Goal: Transaction & Acquisition: Purchase product/service

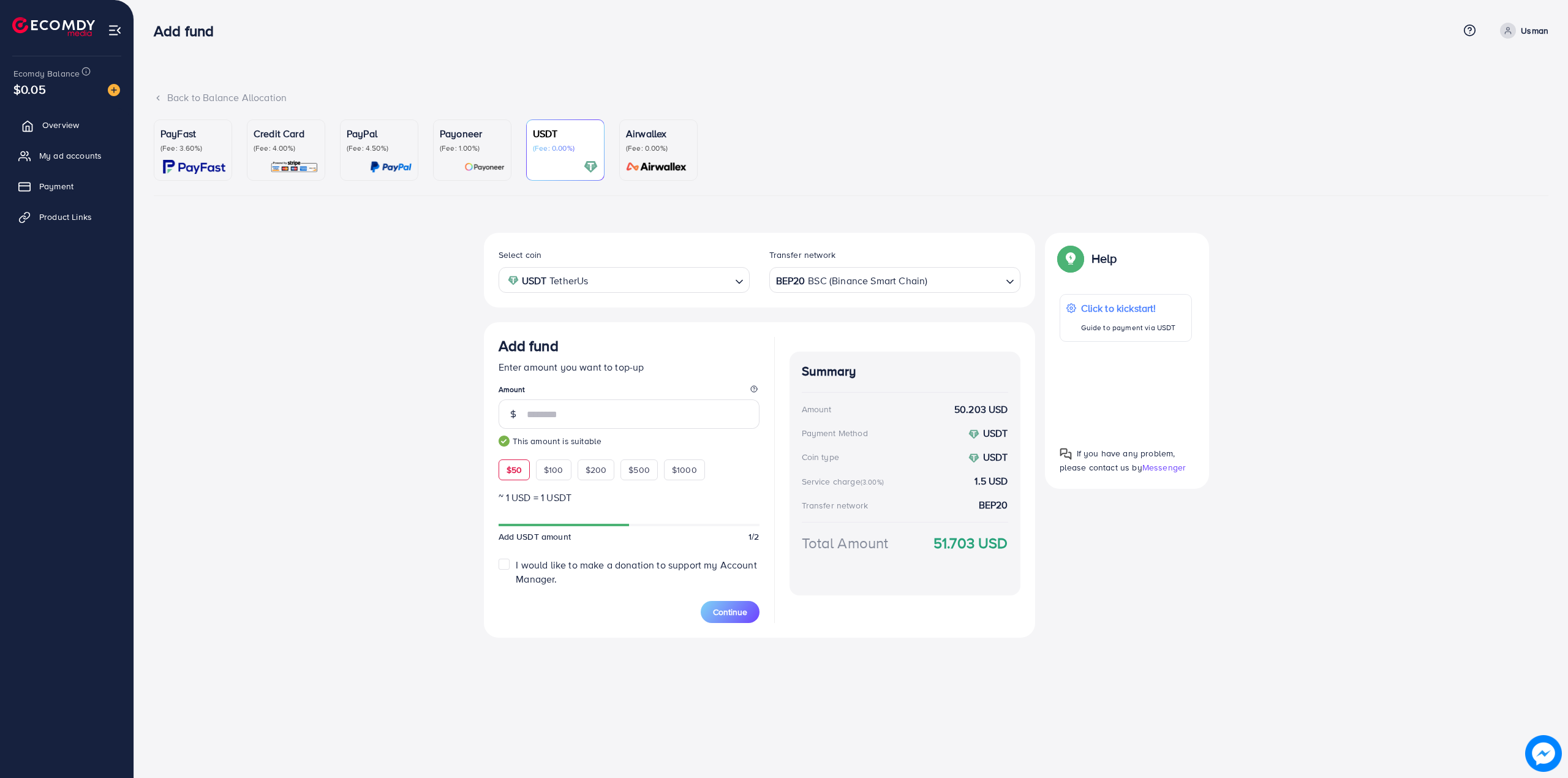
click at [81, 128] on link "Overview" at bounding box center [67, 124] width 115 height 25
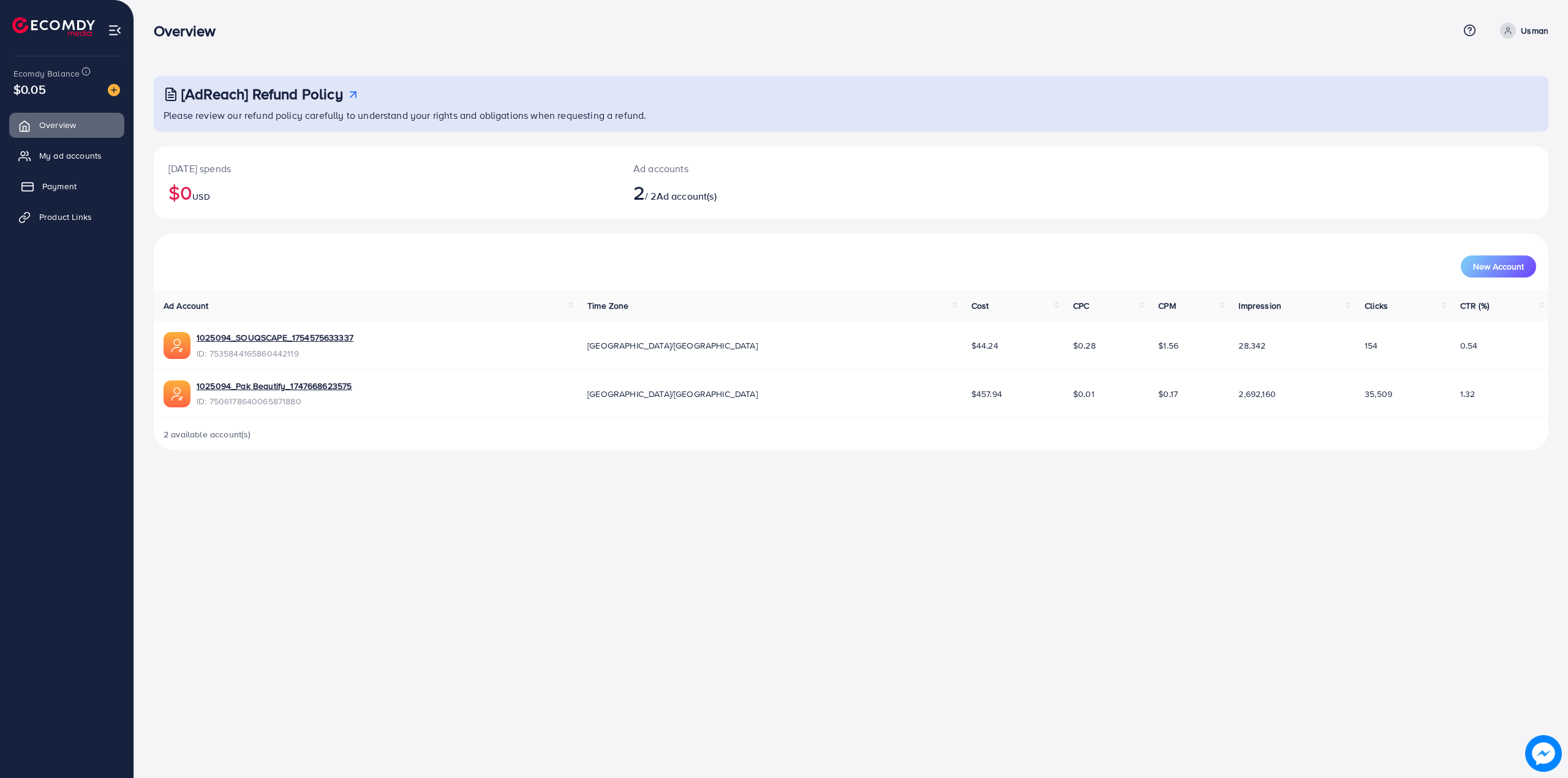
click at [87, 186] on link "Payment" at bounding box center [67, 186] width 115 height 25
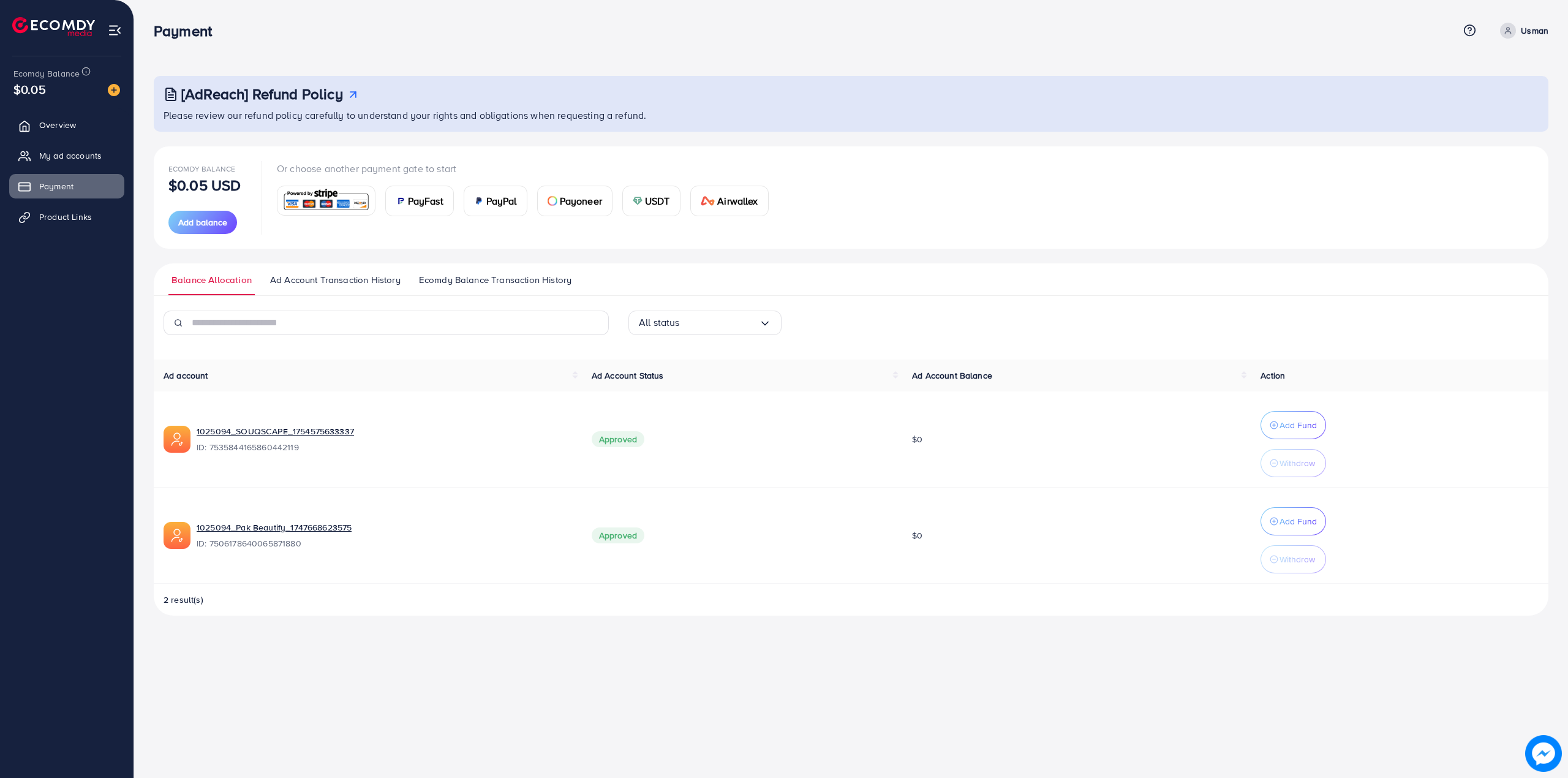
click at [643, 196] on img at bounding box center [638, 201] width 10 height 10
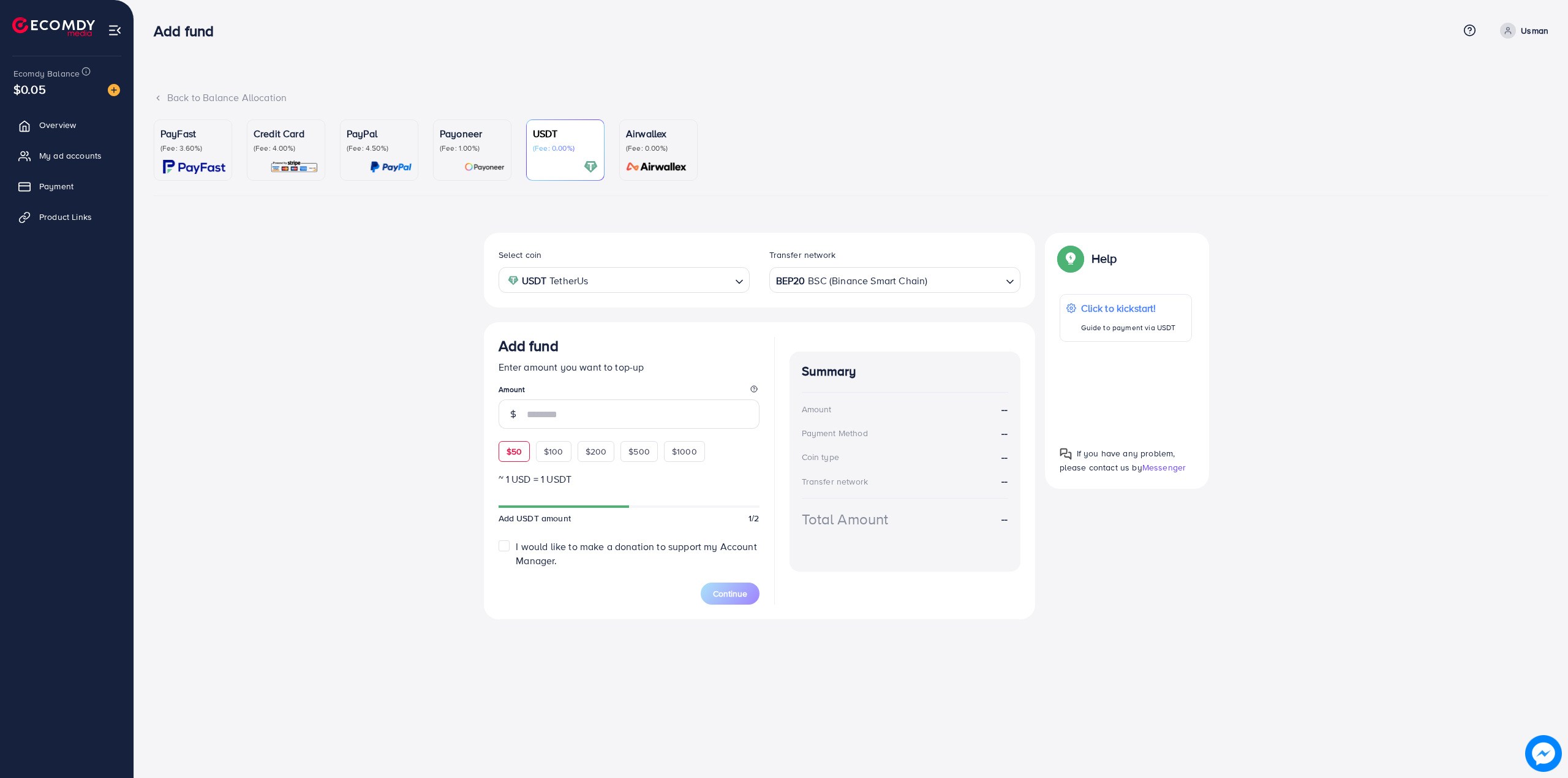
click at [511, 453] on div "Add fund Enter amount you want to top-up Amount $50 $100 $200 $500 $1000" at bounding box center [629, 400] width 261 height 125
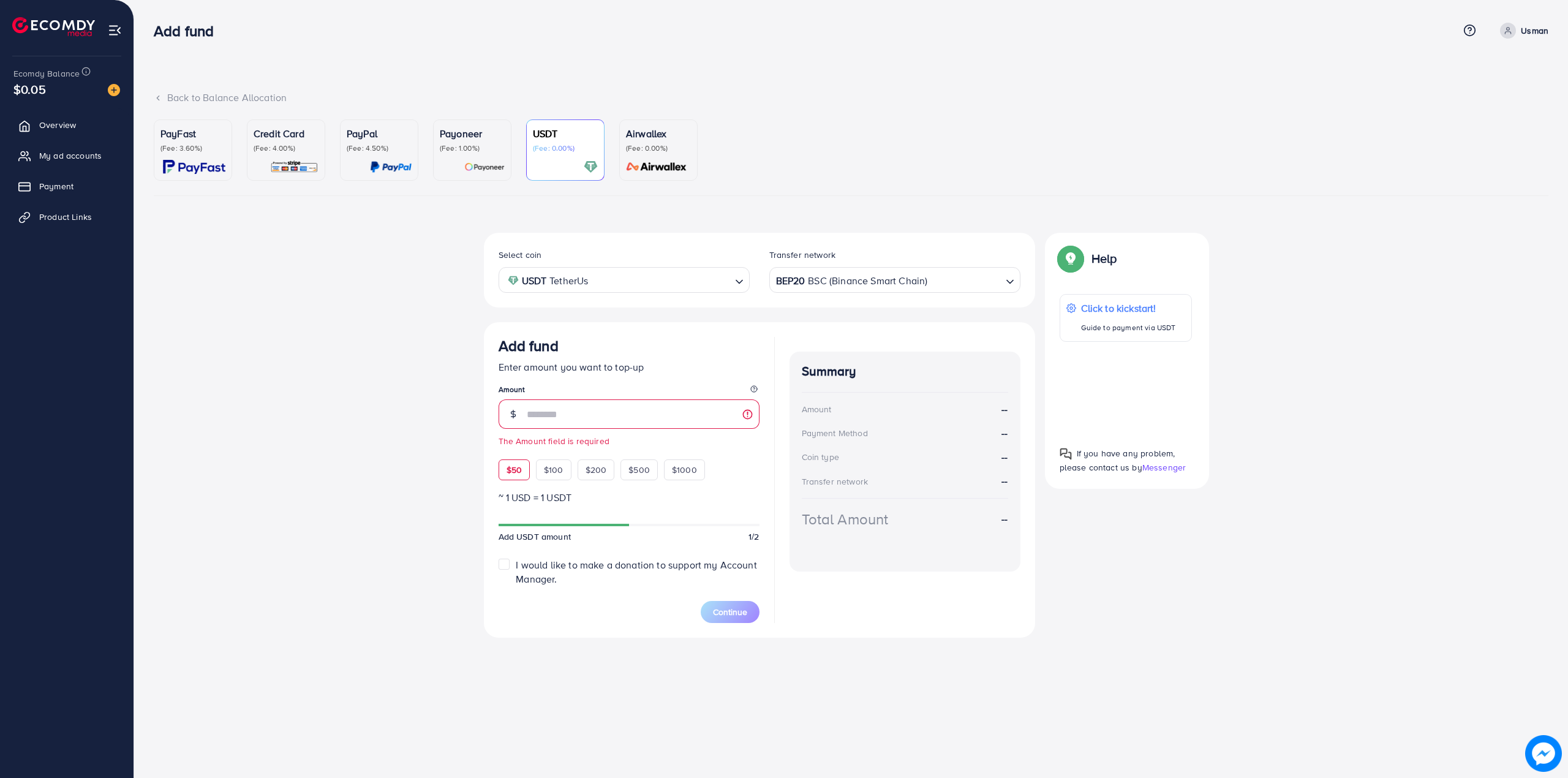
click at [521, 466] on span "$50" at bounding box center [514, 470] width 15 height 12
click at [713, 610] on span "Continue" at bounding box center [730, 612] width 35 height 12
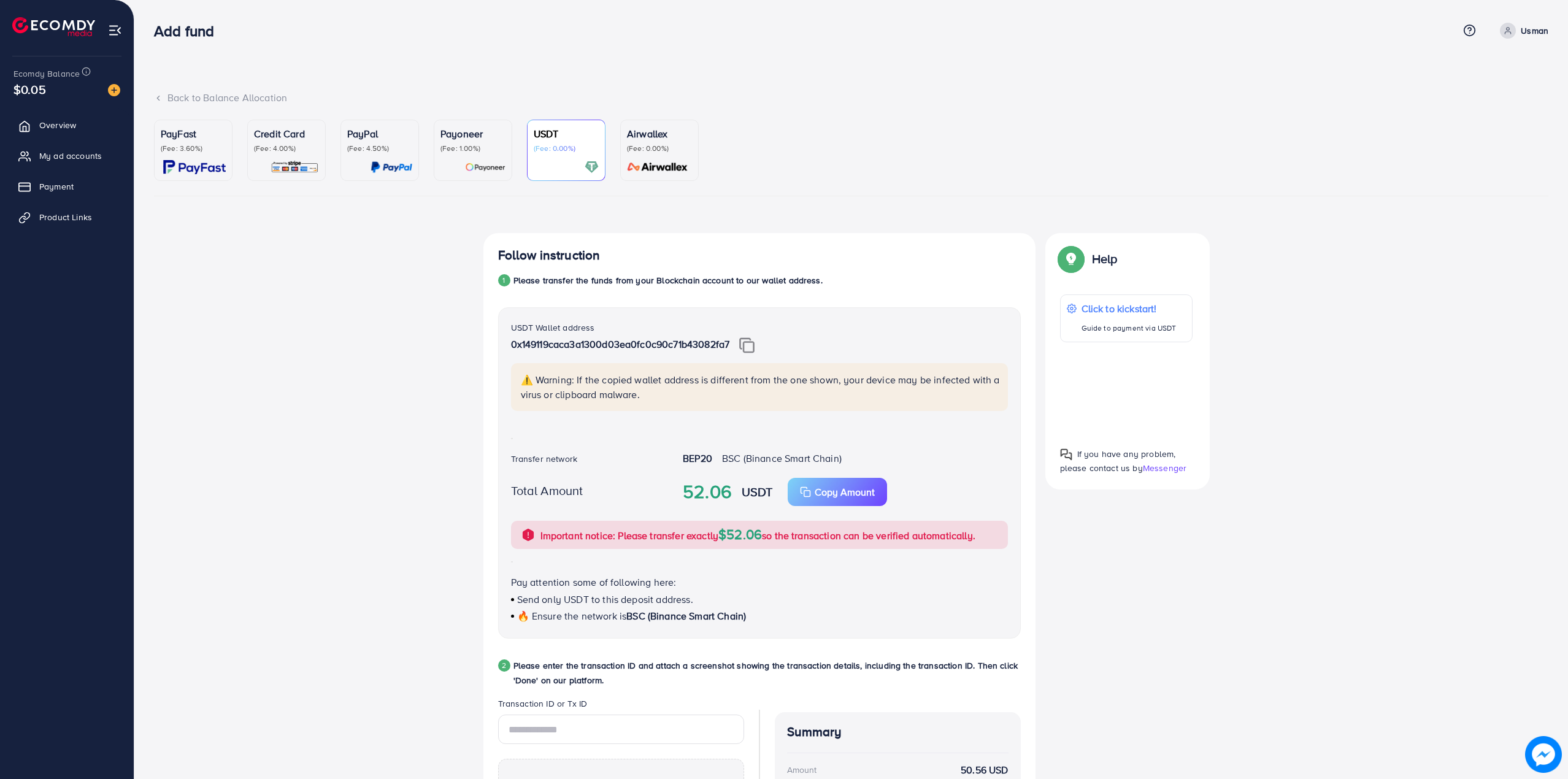
click at [754, 337] on img at bounding box center [747, 345] width 15 height 16
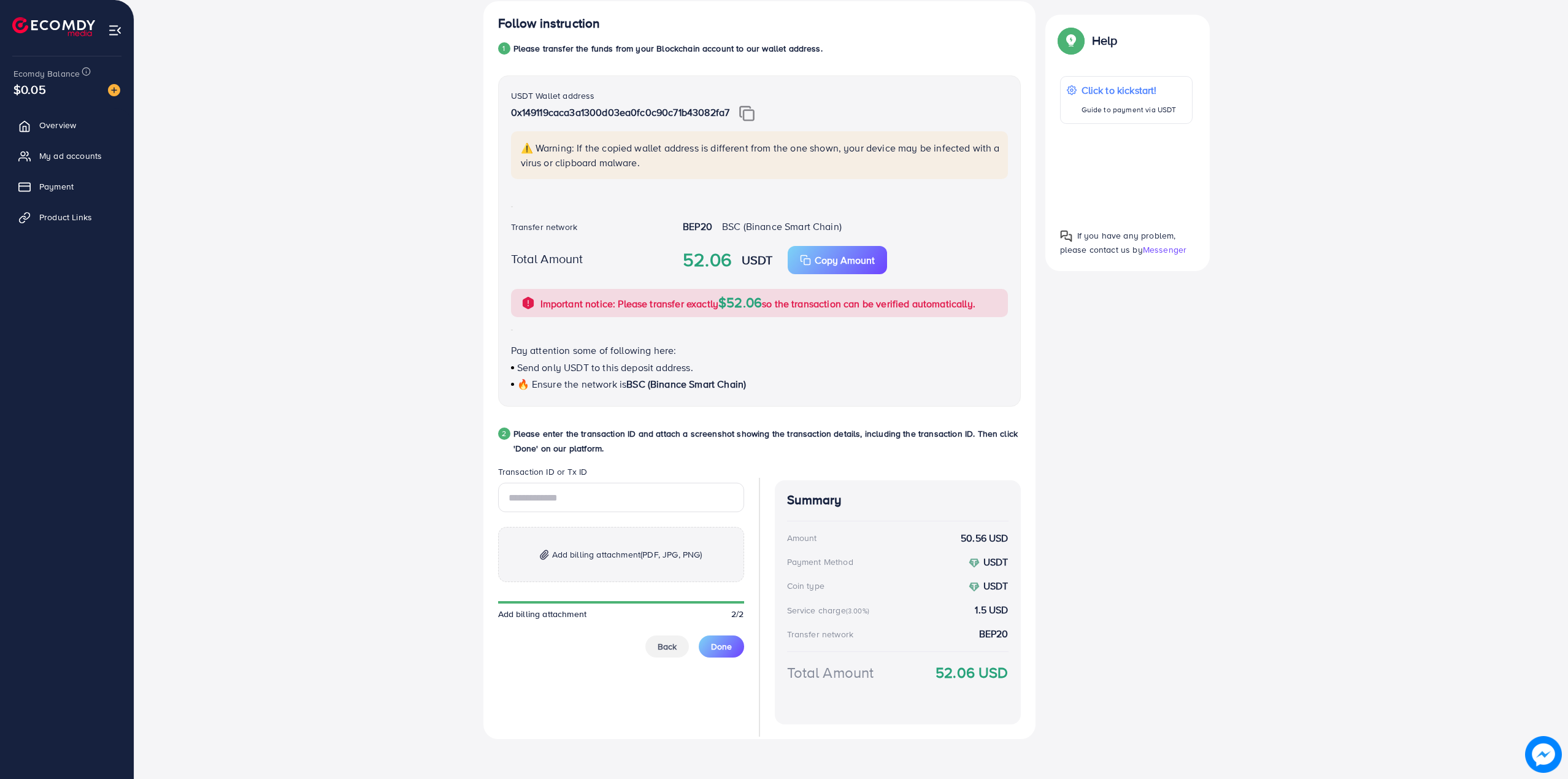
scroll to position [238, 0]
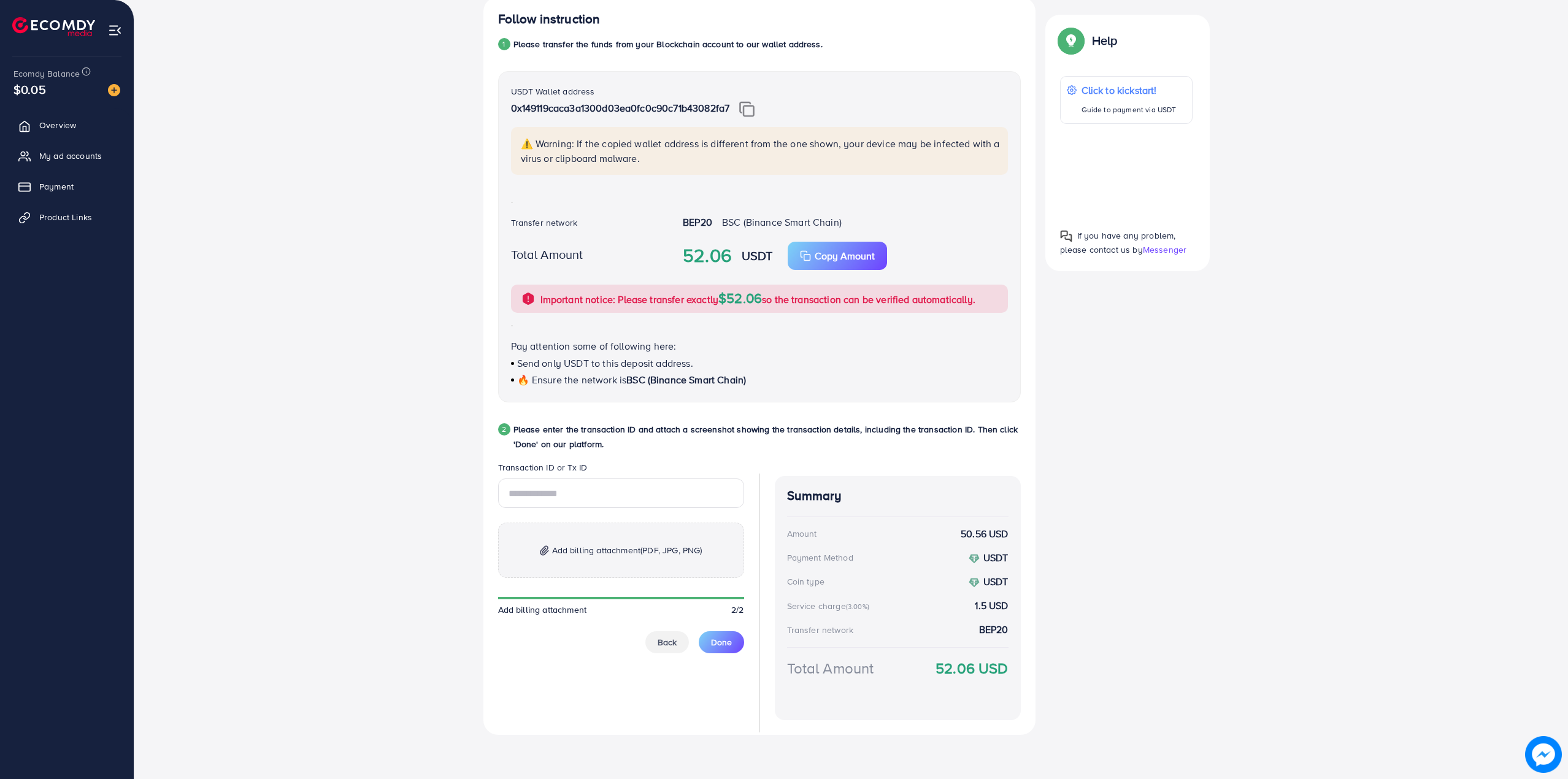
click at [607, 560] on p "Add billing attachment (PDF, JPG, PNG)" at bounding box center [621, 550] width 246 height 55
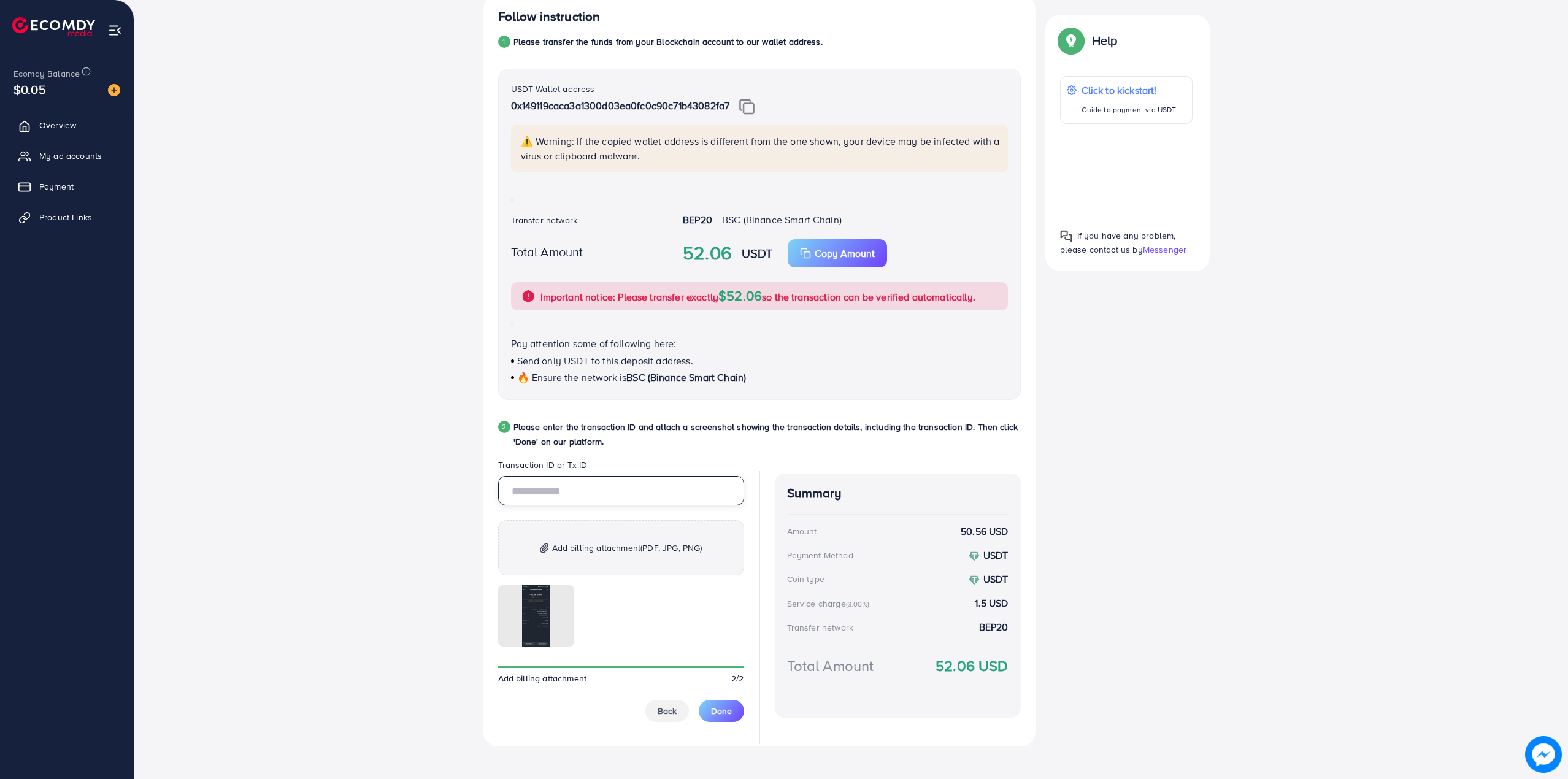
click at [541, 493] on input "text" at bounding box center [621, 491] width 246 height 30
paste input "**********"
type input "**********"
click at [553, 498] on input "**********" at bounding box center [621, 491] width 246 height 30
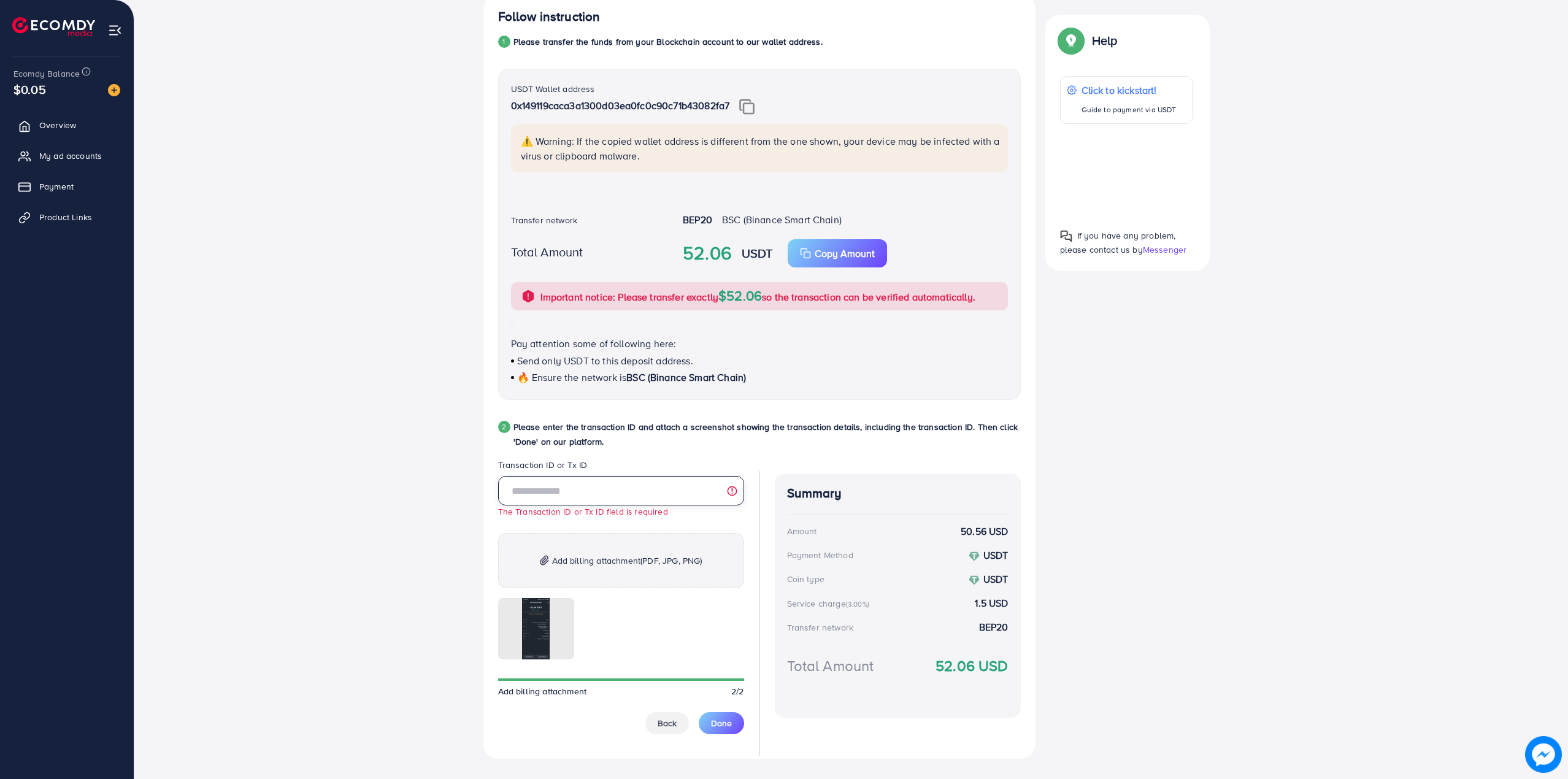
paste input "**********"
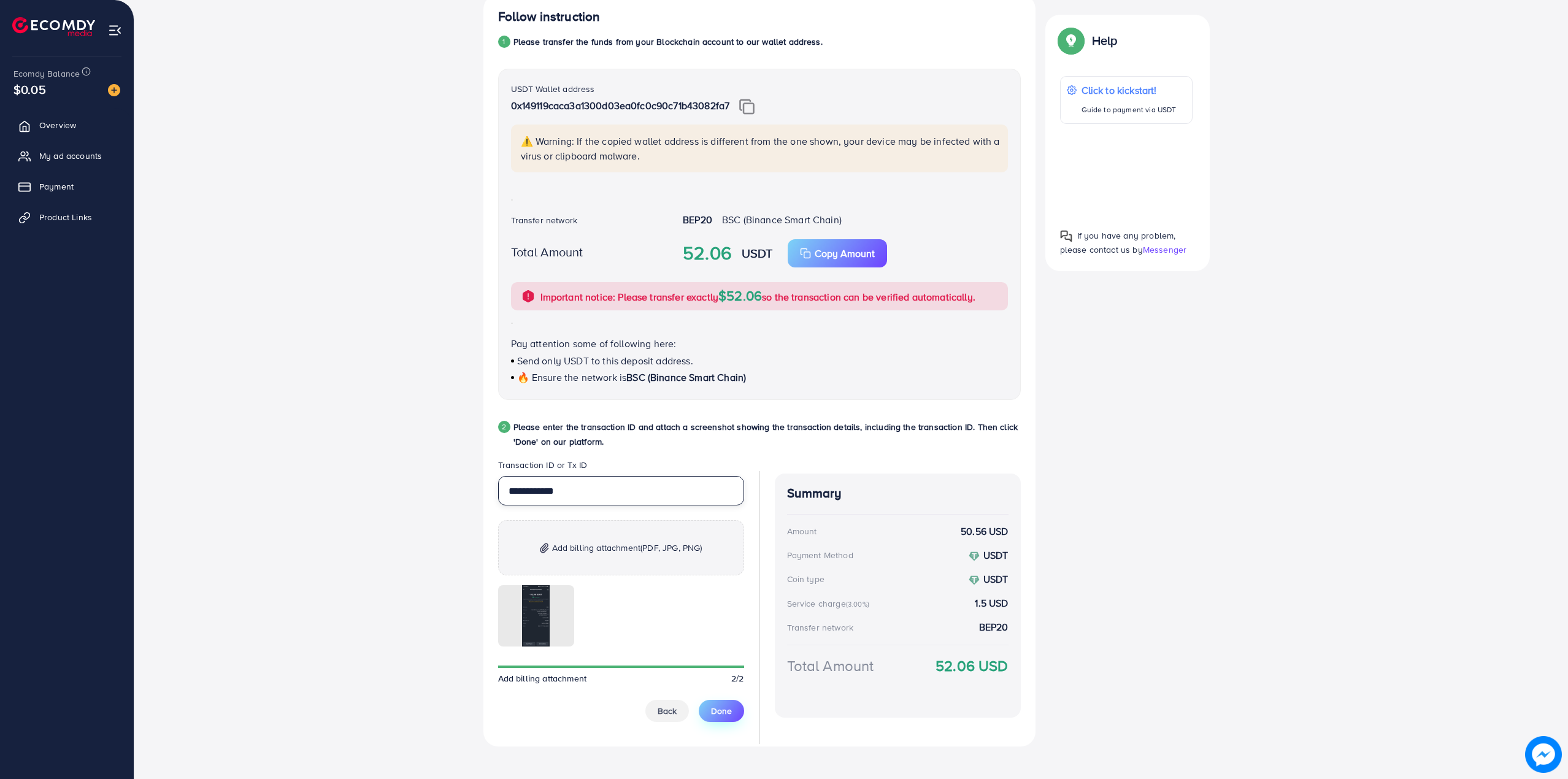
type input "**********"
click at [725, 721] on button "Done" at bounding box center [721, 711] width 46 height 22
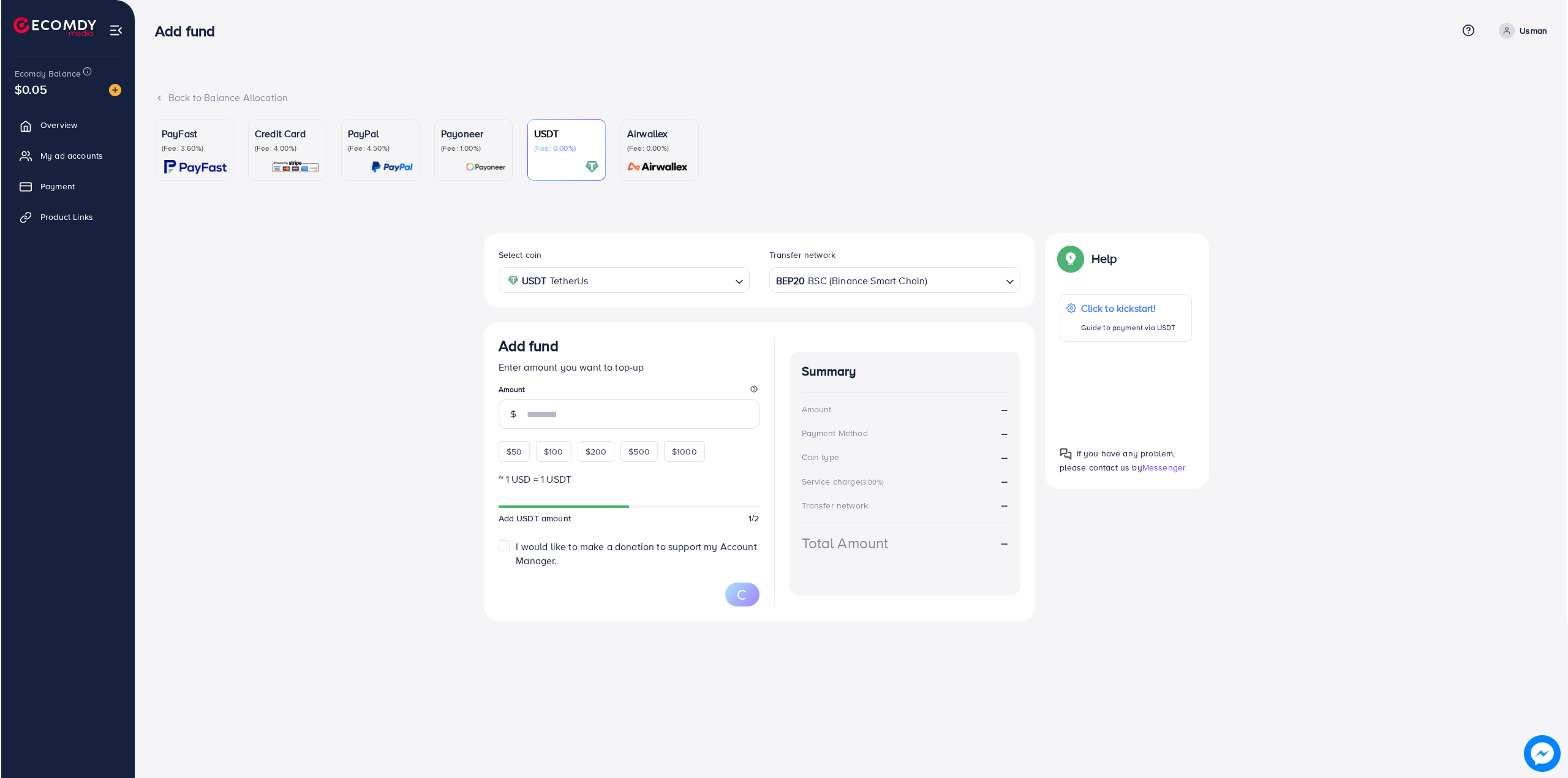
scroll to position [0, 0]
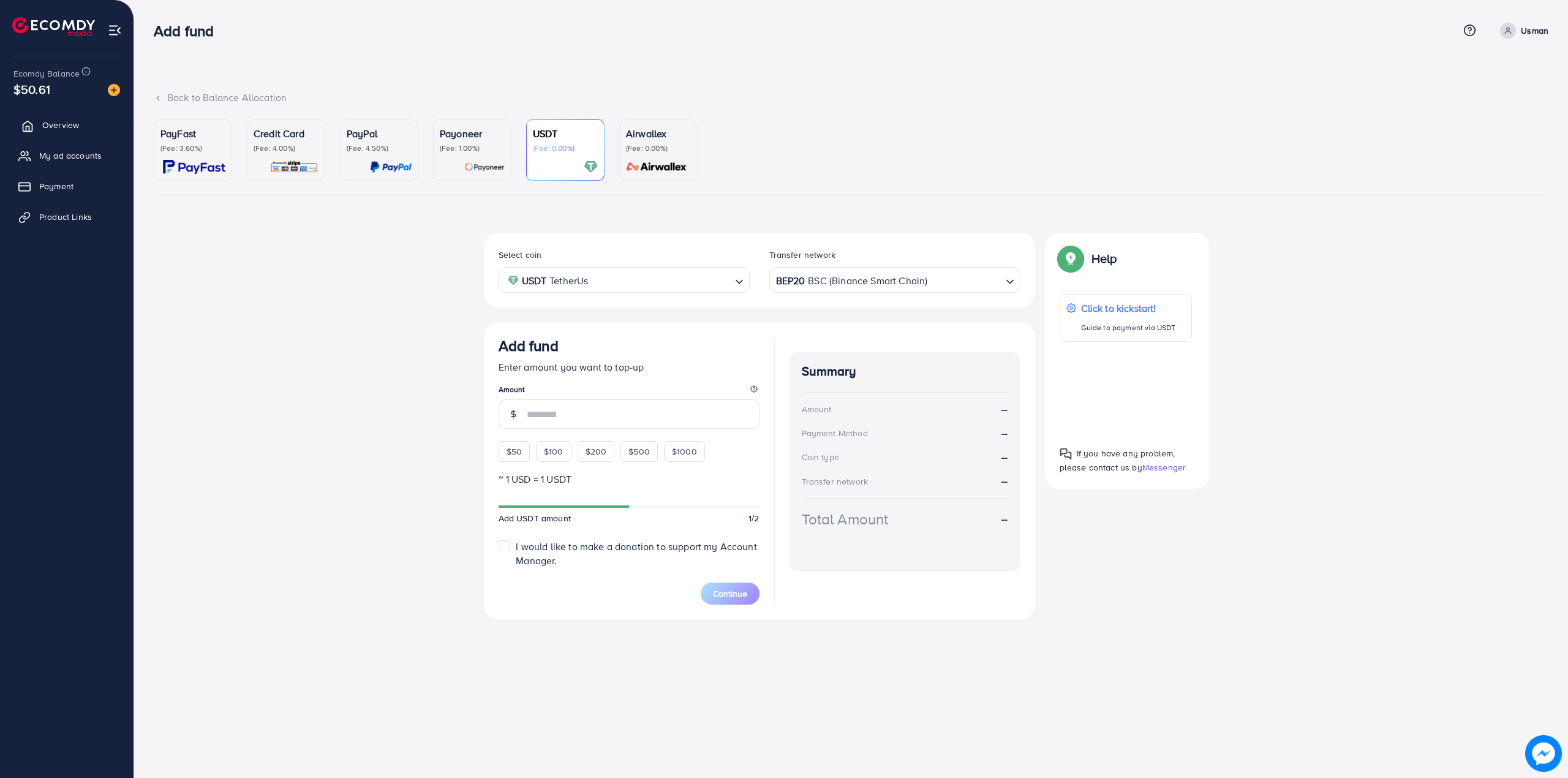
click at [72, 125] on span "Overview" at bounding box center [60, 124] width 36 height 12
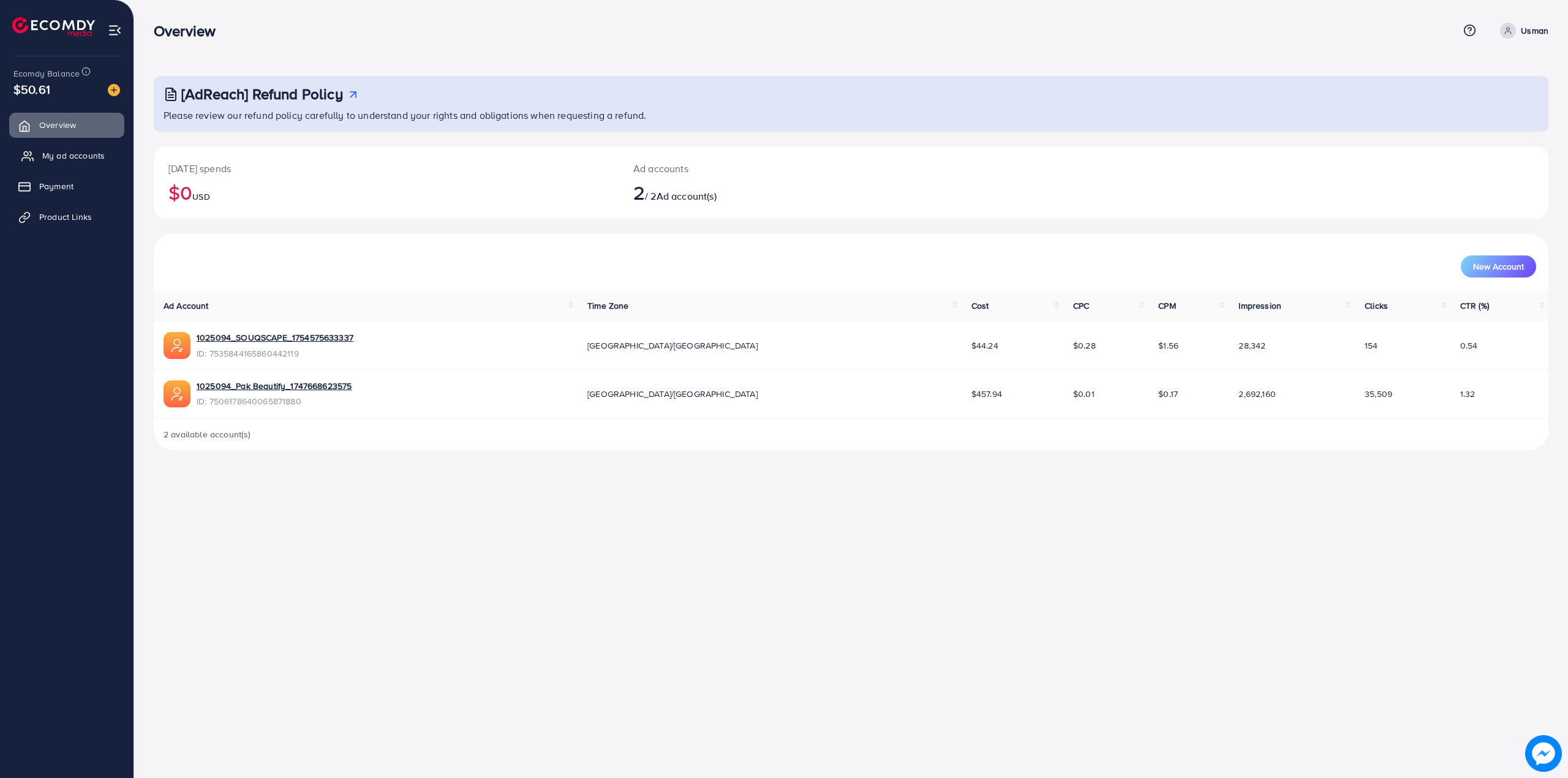
click at [41, 154] on link "My ad accounts" at bounding box center [67, 155] width 115 height 25
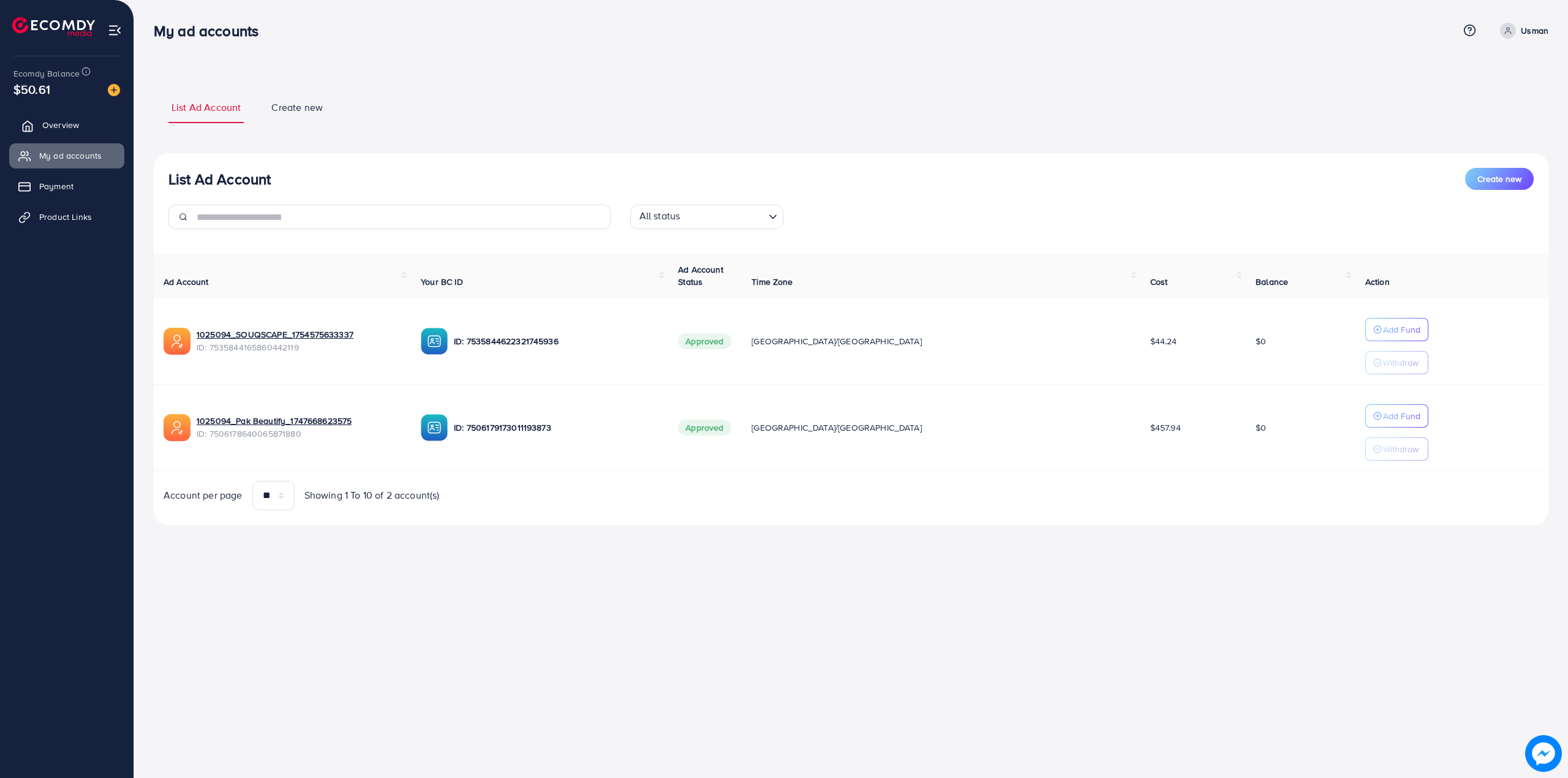
click at [86, 113] on link "Overview" at bounding box center [67, 124] width 115 height 25
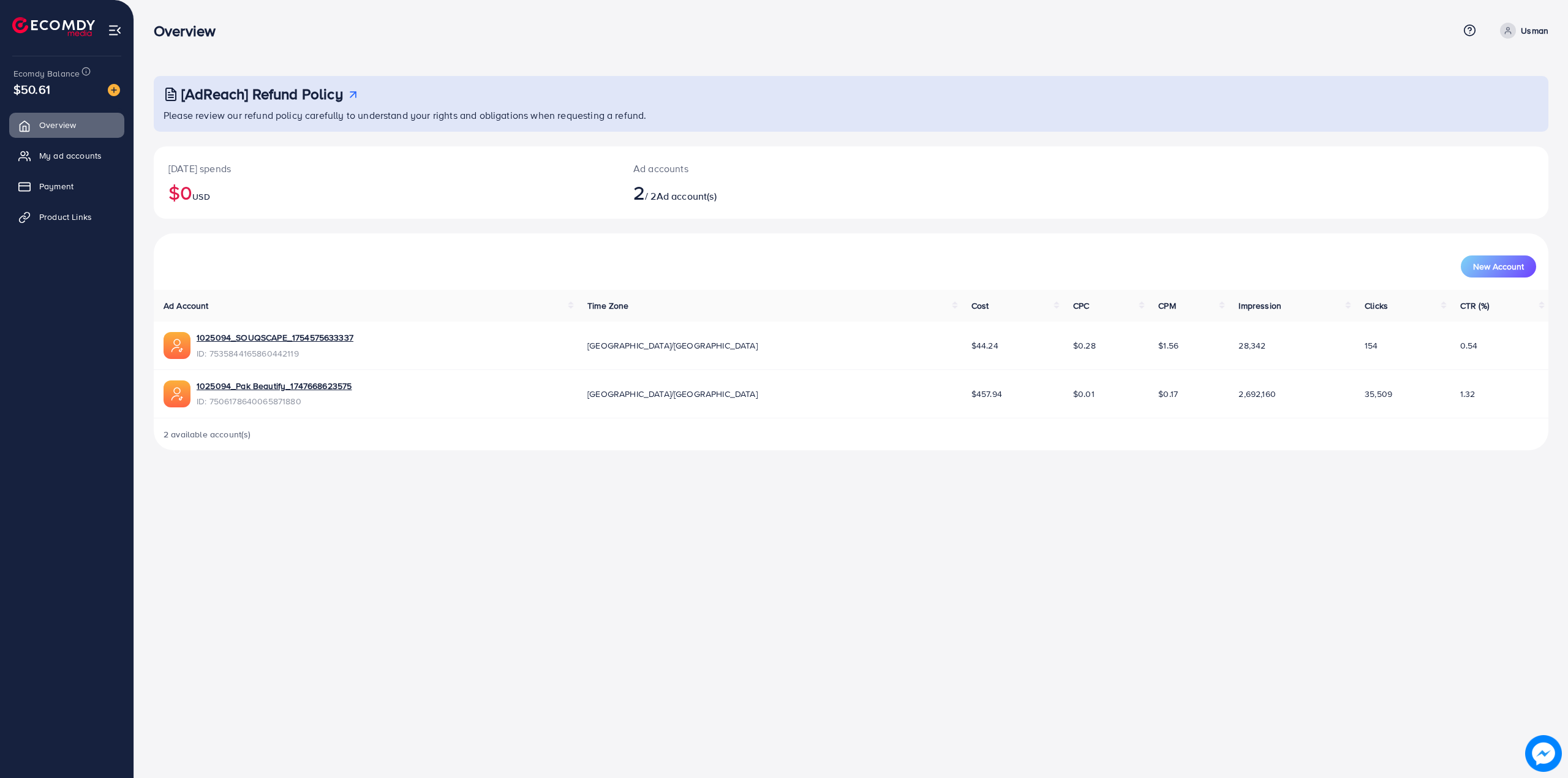
drag, startPoint x: 1074, startPoint y: 339, endPoint x: 1091, endPoint y: 342, distance: 17.3
click at [1158, 342] on span "$1.56" at bounding box center [1168, 345] width 20 height 12
click at [79, 184] on link "Payment" at bounding box center [67, 186] width 115 height 25
click at [79, 163] on link "My ad accounts" at bounding box center [67, 155] width 115 height 25
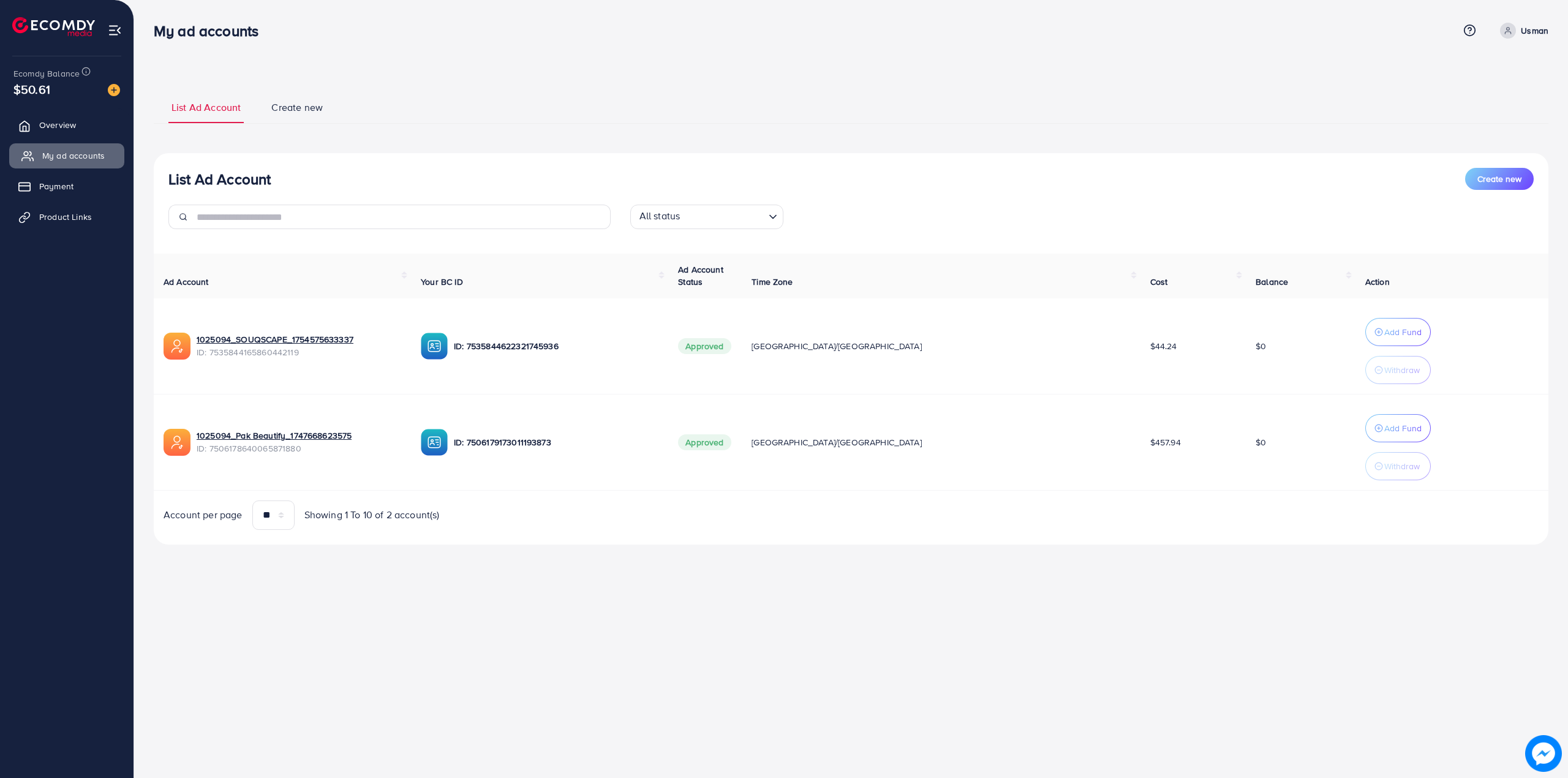
click at [84, 159] on span "My ad accounts" at bounding box center [74, 156] width 63 height 12
click at [81, 139] on ul "Overview My ad accounts Payment Product Links" at bounding box center [67, 174] width 134 height 135
click at [83, 132] on link "Overview" at bounding box center [67, 124] width 115 height 25
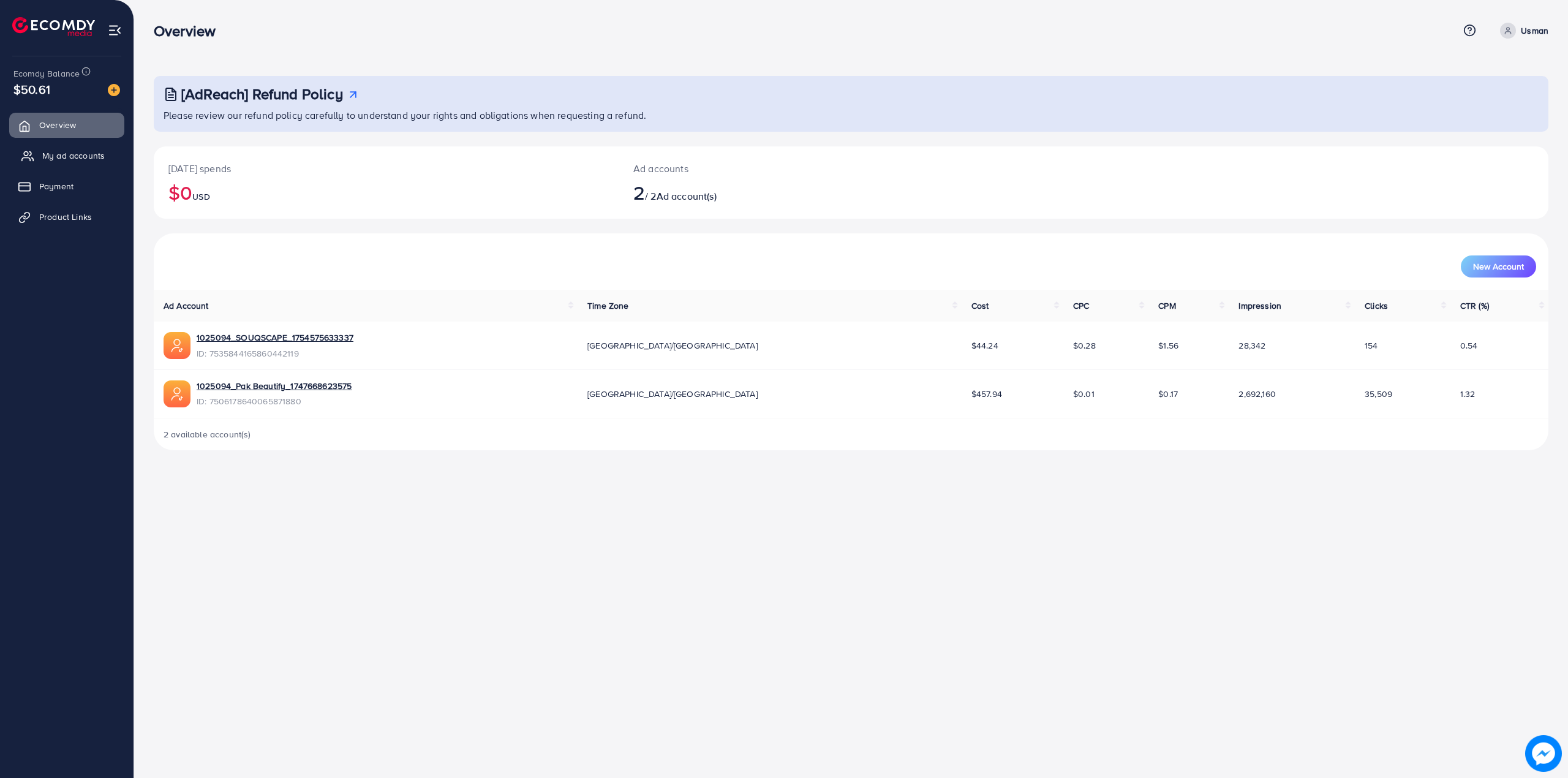
click at [91, 153] on span "My ad accounts" at bounding box center [74, 156] width 63 height 12
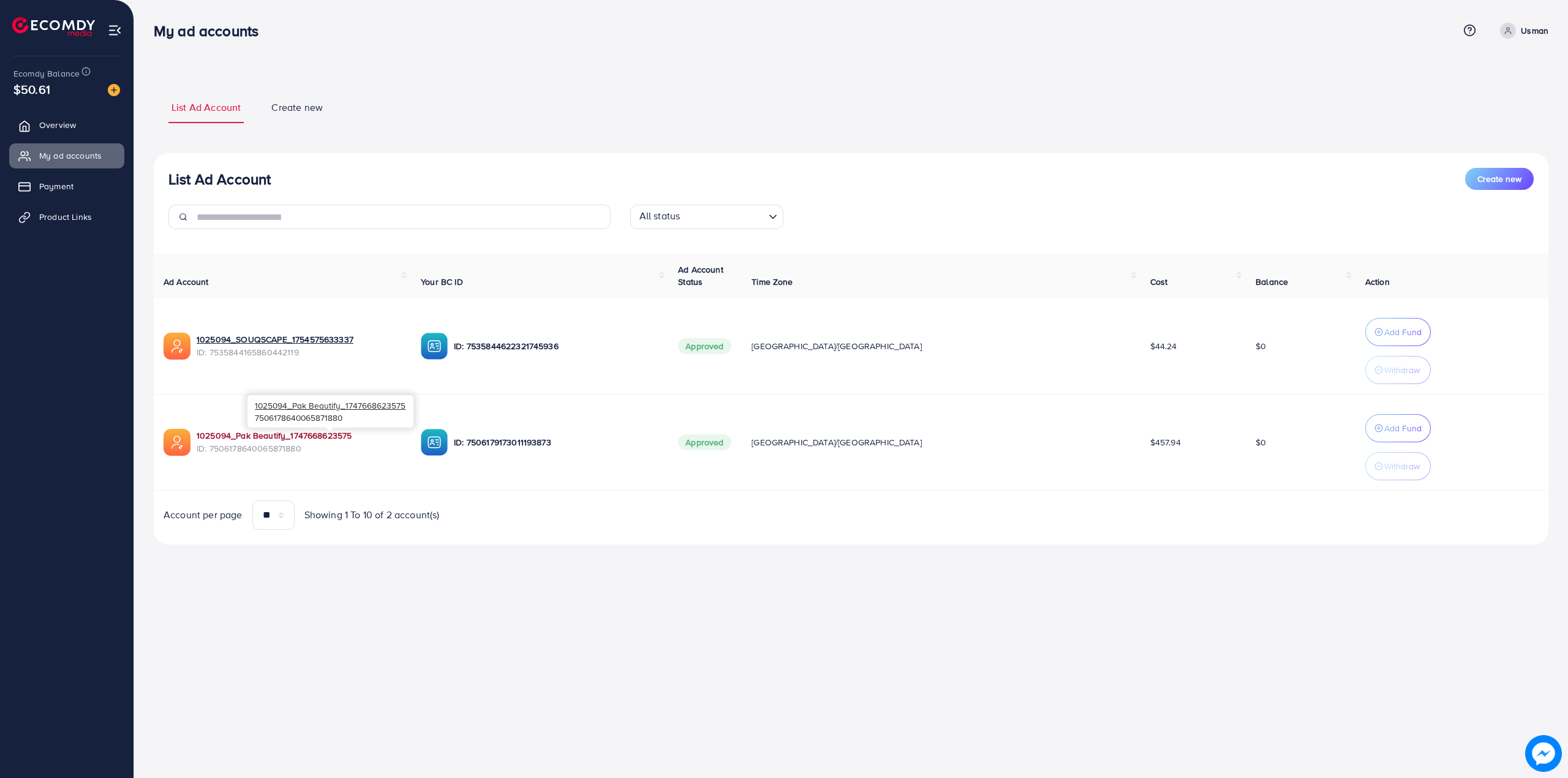
click at [283, 436] on link "1025094_Pak Beautify_1747668623575" at bounding box center [273, 435] width 155 height 12
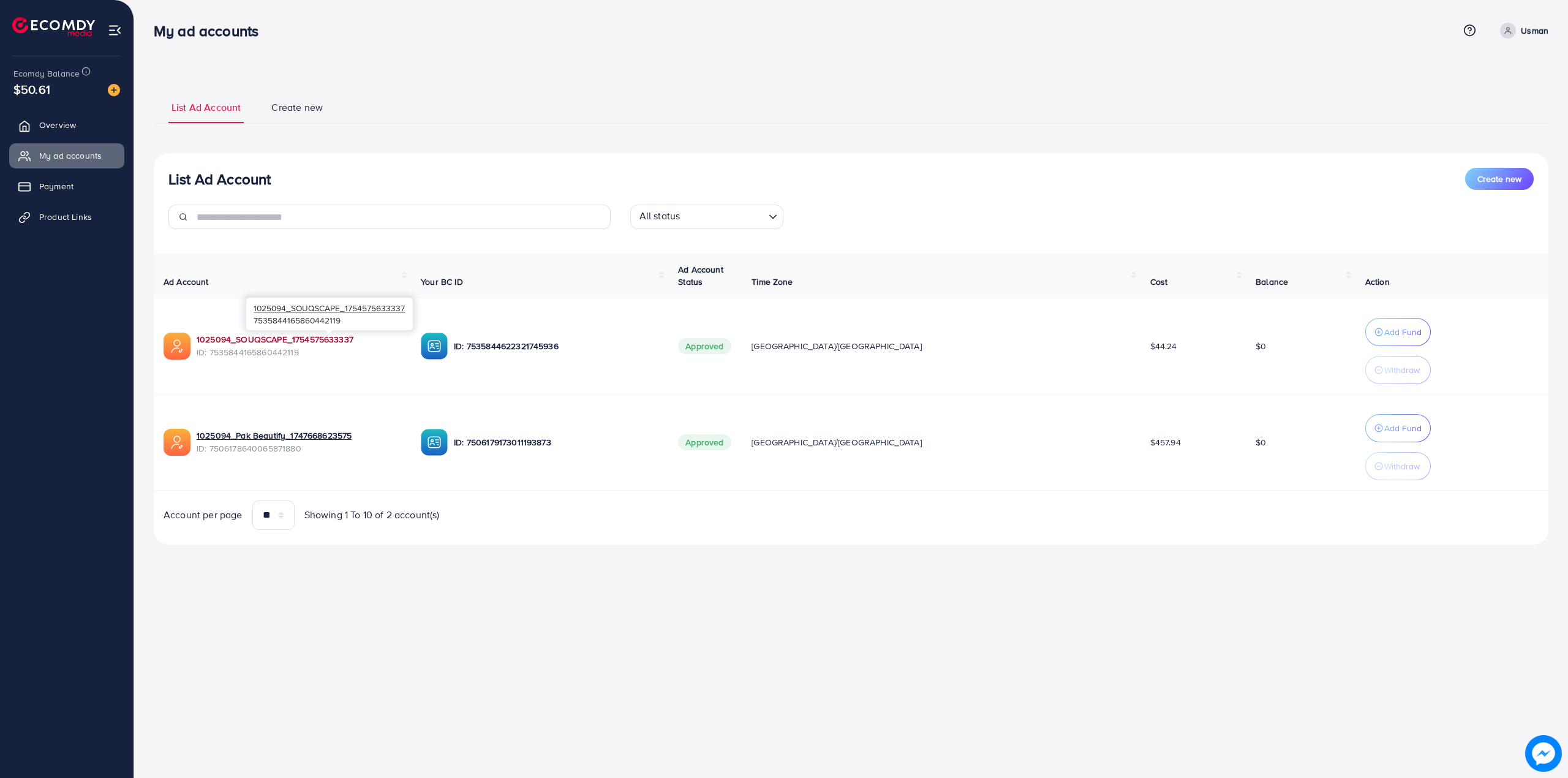
click at [305, 338] on link "1025094_SOUQSCAPE_1754575633337" at bounding box center [274, 339] width 157 height 12
click at [891, 715] on div "My ad accounts Help Center Contact Support Term and policy About Us Usman Profi…" at bounding box center [784, 389] width 1568 height 778
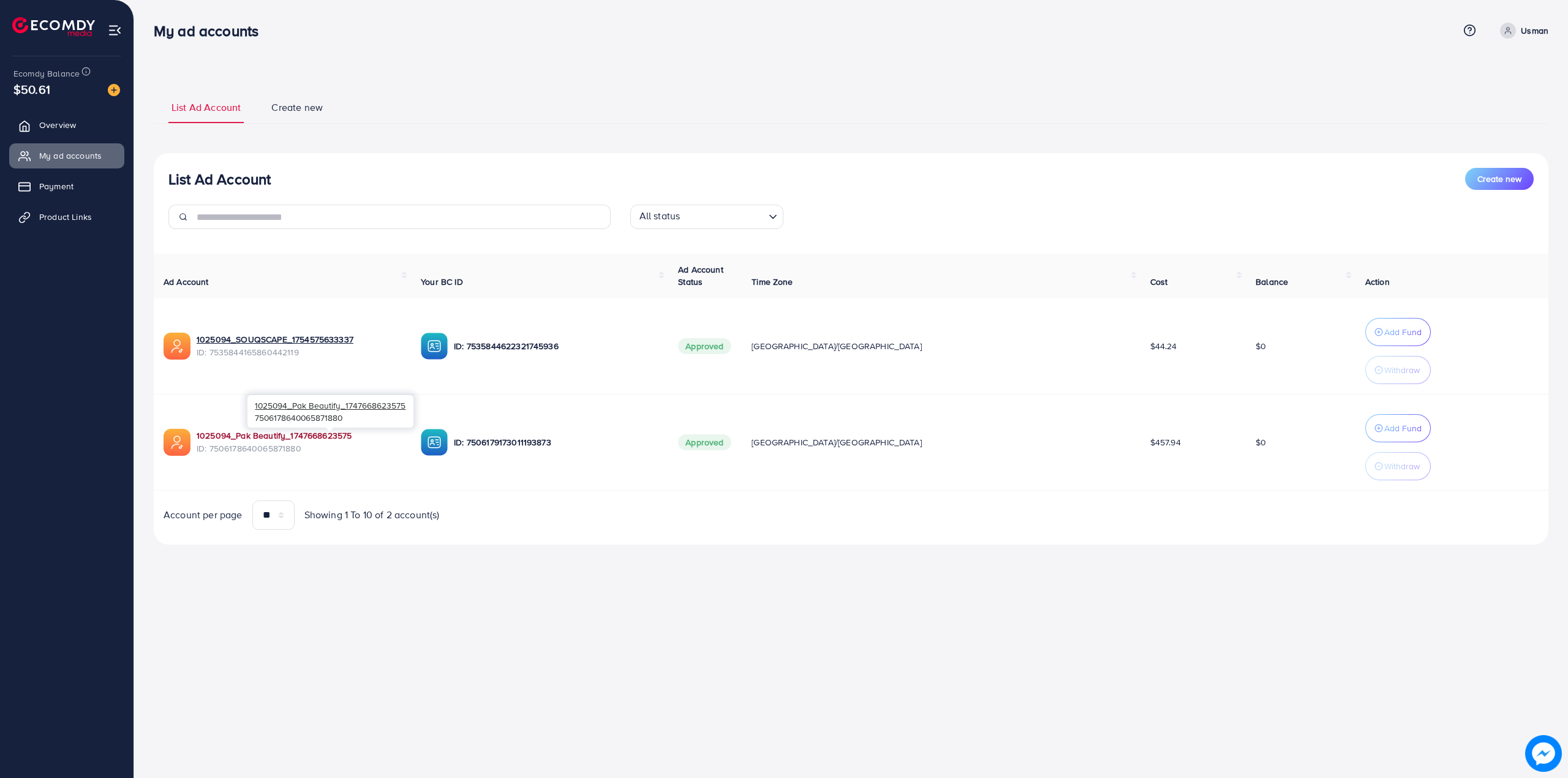
click at [300, 437] on link "1025094_Pak Beautify_1747668623575" at bounding box center [273, 435] width 155 height 12
click at [86, 150] on span "My ad accounts" at bounding box center [74, 156] width 63 height 12
click at [89, 224] on link "Product Links" at bounding box center [67, 217] width 115 height 25
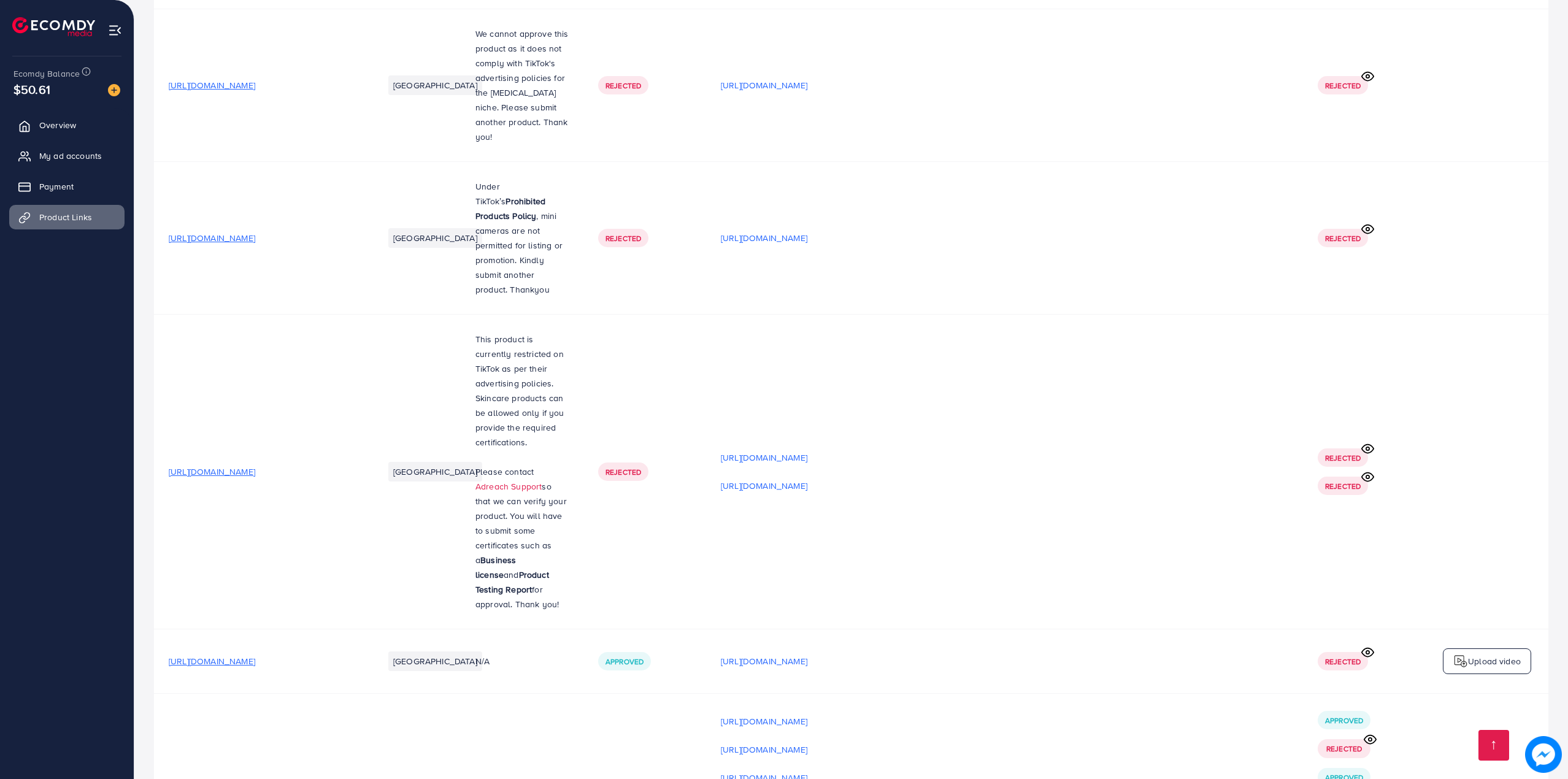
scroll to position [21052, 0]
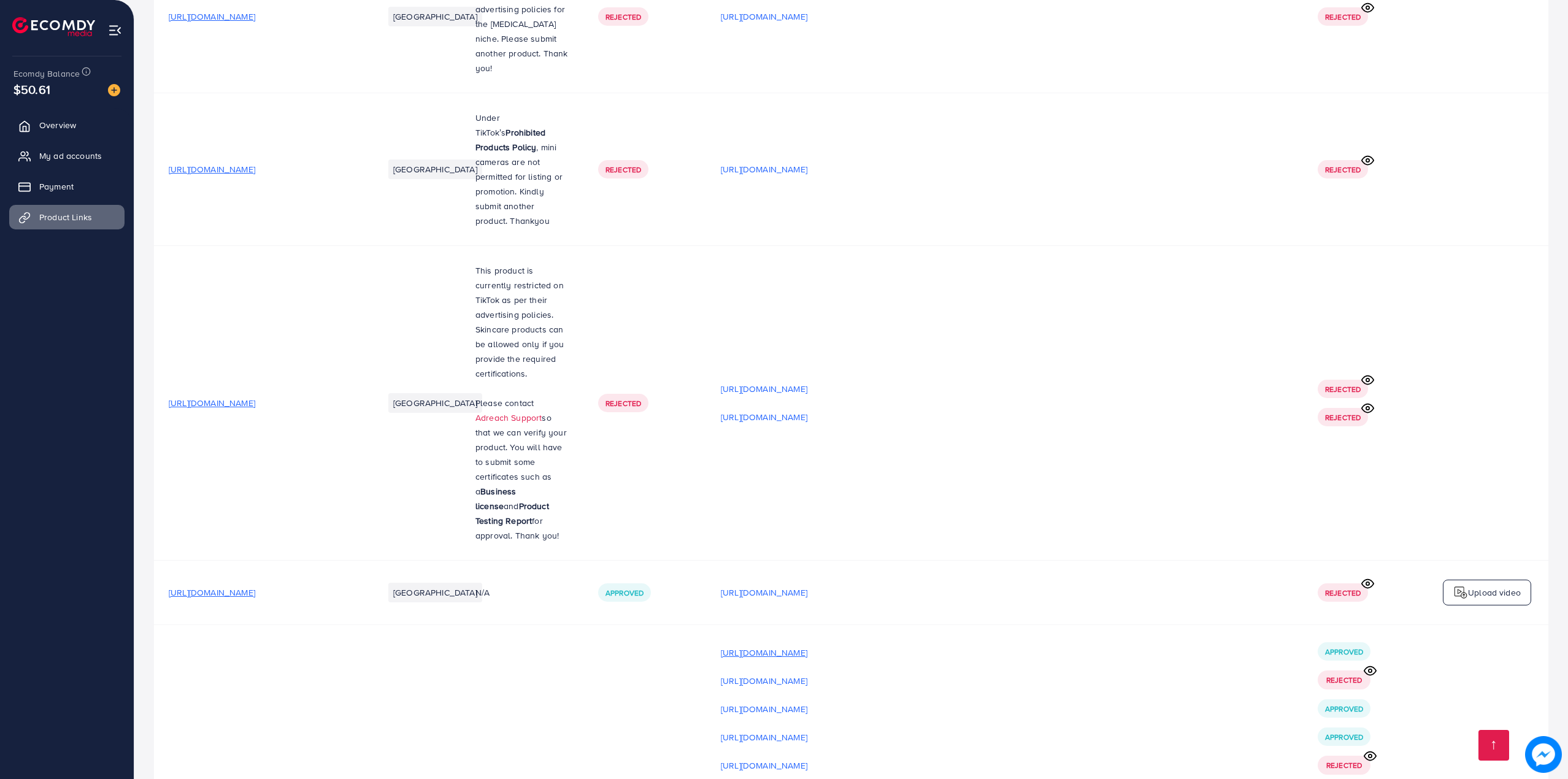
click at [807, 645] on p "https://files.ecomdy.com/videos/89c90125-d0a4-4abf-919b-cca7ea70fe42-1759510304…" at bounding box center [764, 652] width 86 height 14
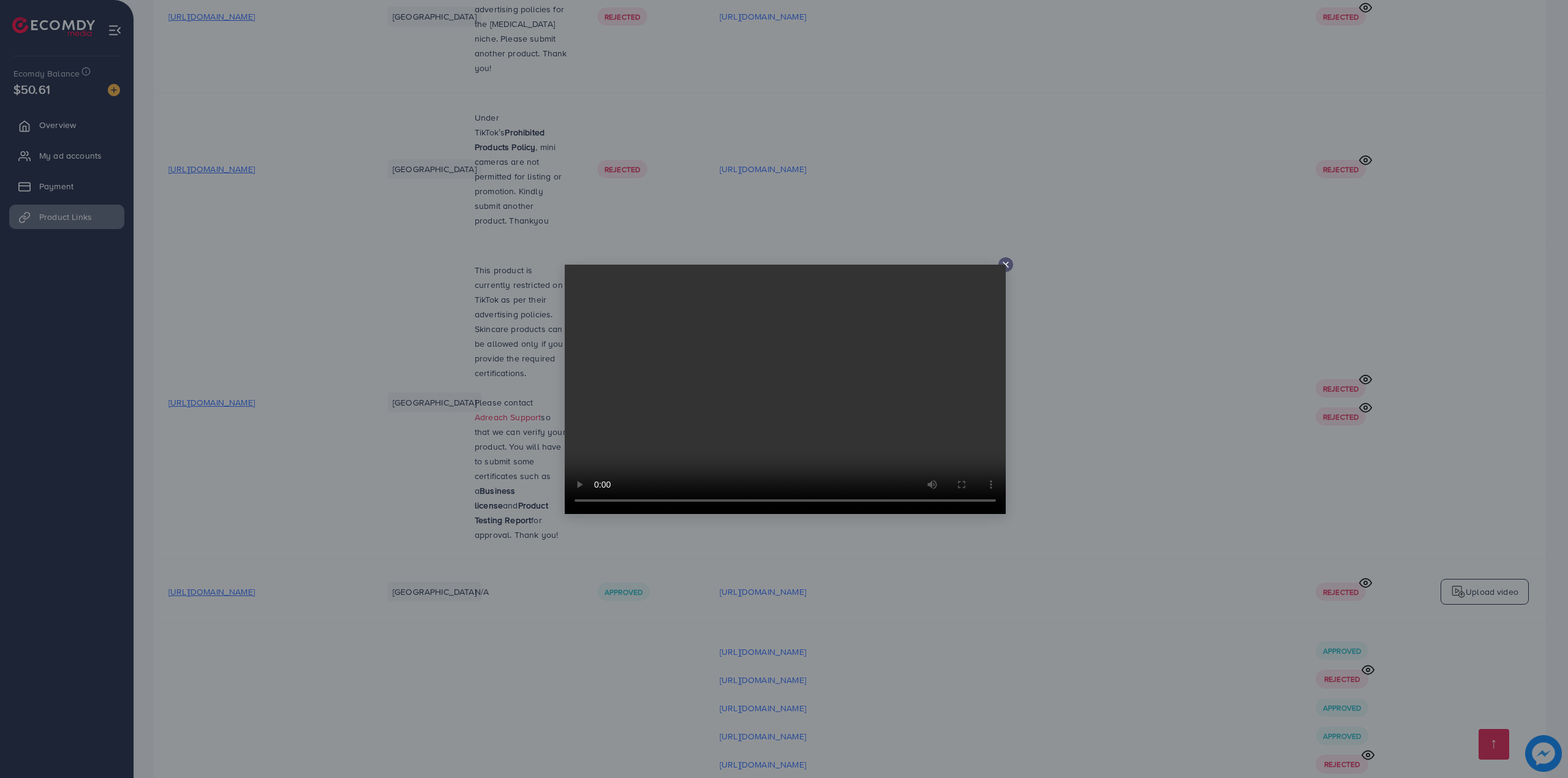
click at [1111, 556] on div at bounding box center [784, 389] width 1568 height 778
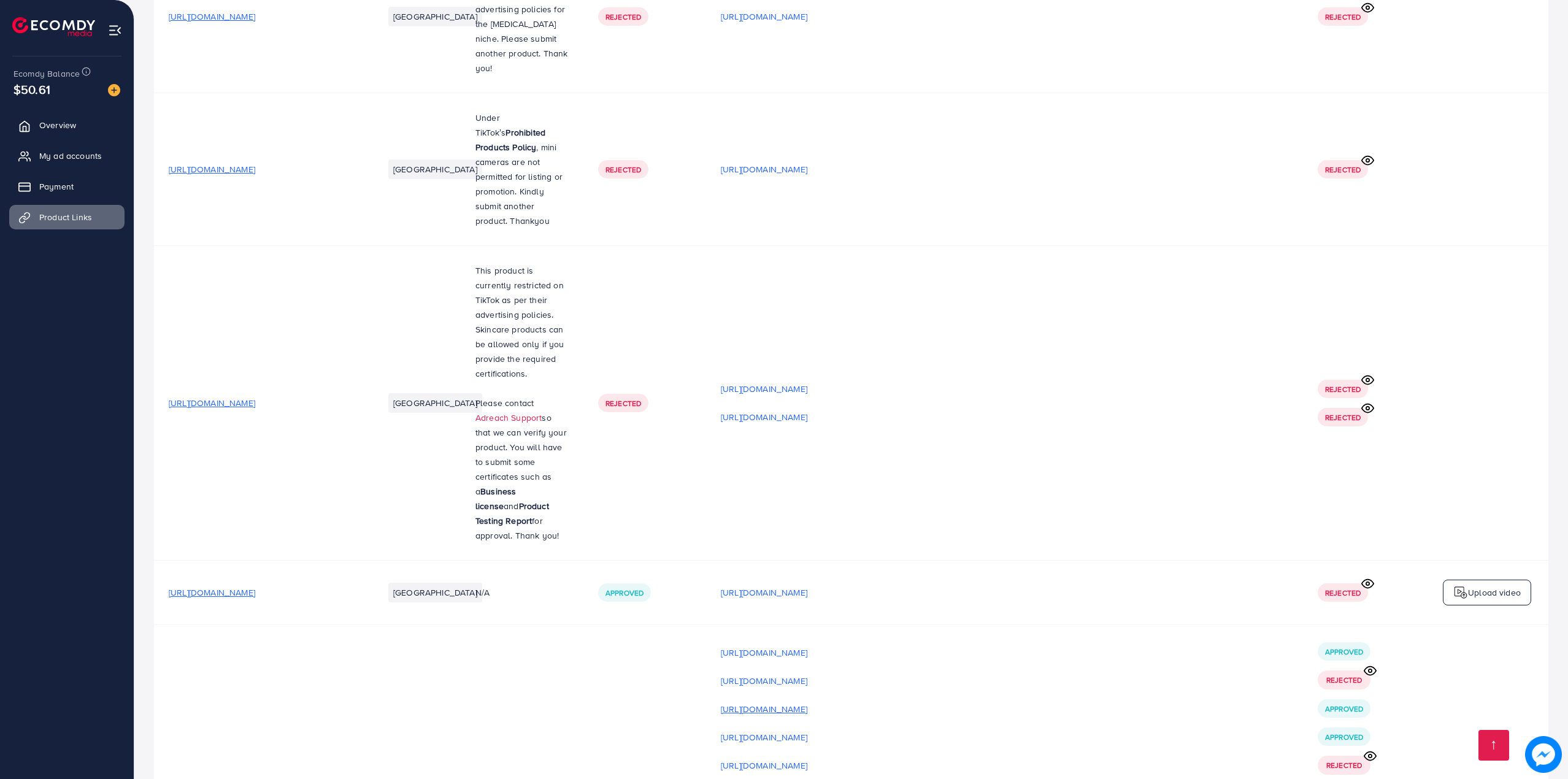
click at [807, 702] on p "https://files.ecomdy.com/videos/fd64c7cf-9f8a-4a6e-b334-44b214bb893a-1759510341…" at bounding box center [764, 709] width 86 height 14
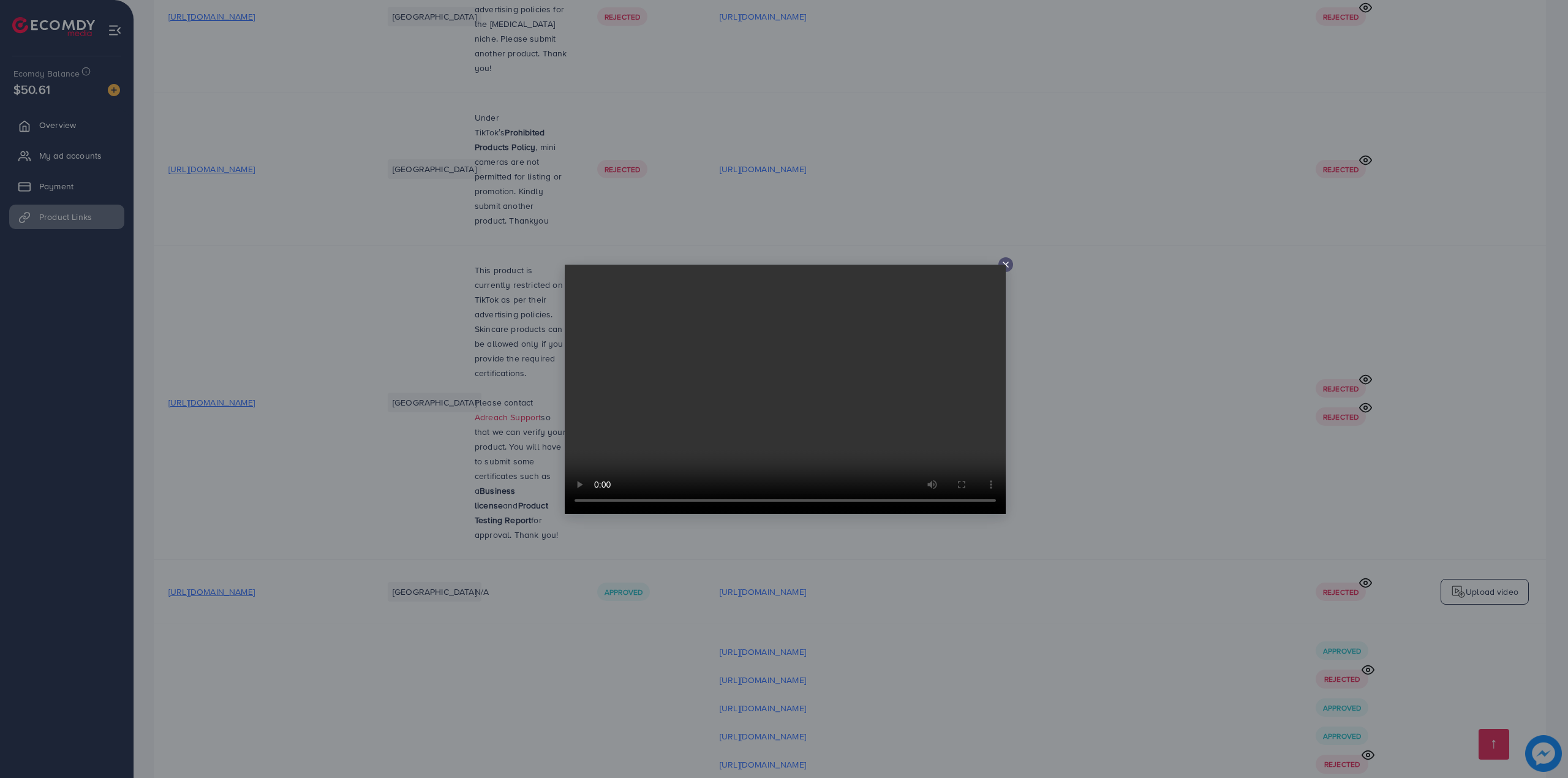
click at [1008, 262] on line at bounding box center [1006, 265] width 5 height 5
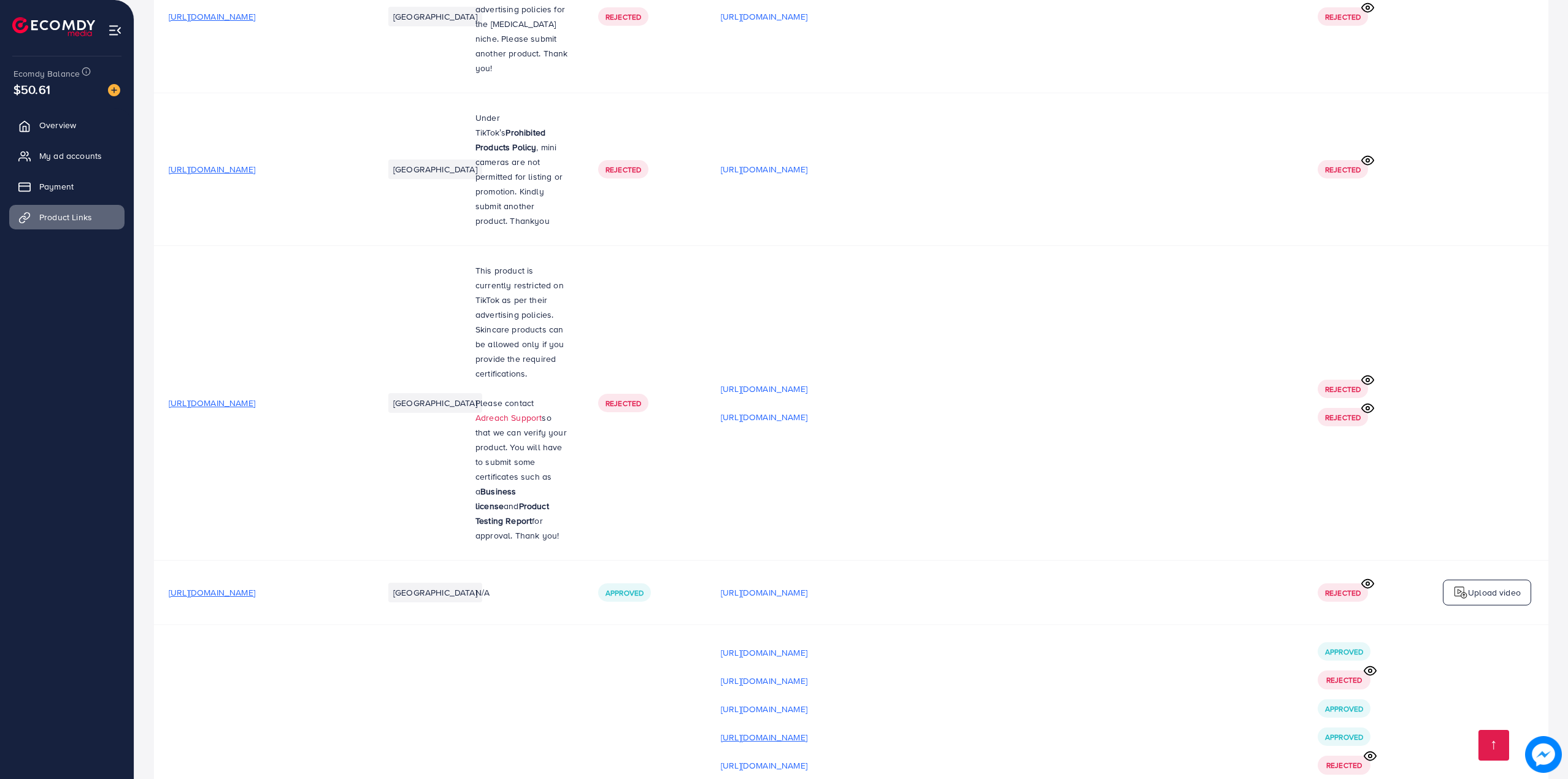
click at [807, 730] on p "https://files.ecomdy.com/videos/5e28ab27-b616-4793-89b5-1eb6ac84dc08-1759510360…" at bounding box center [764, 737] width 86 height 14
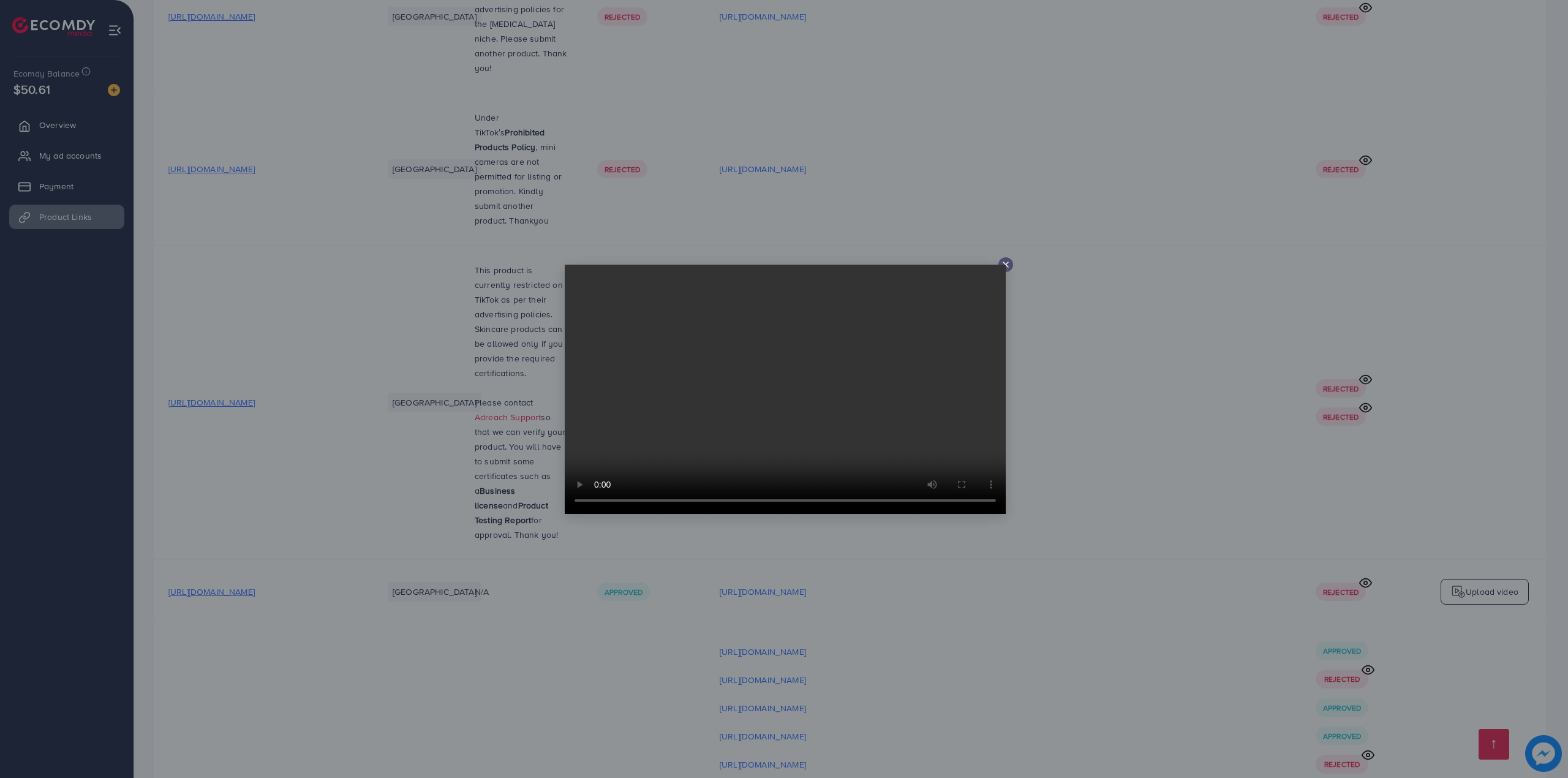
click at [1002, 270] on video at bounding box center [785, 389] width 441 height 250
click at [1010, 260] on icon at bounding box center [1006, 265] width 10 height 10
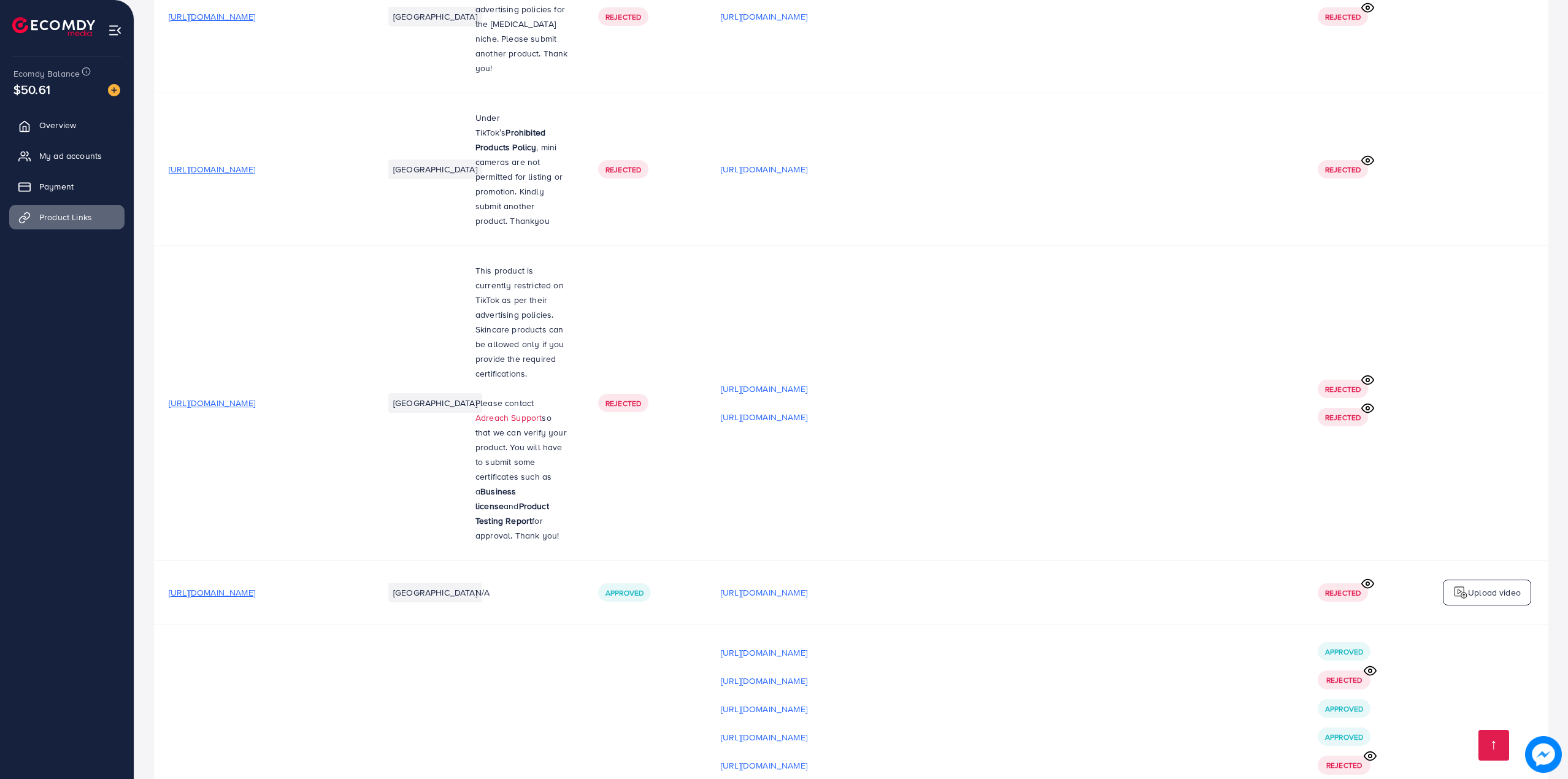
click at [1468, 778] on p "Upload video" at bounding box center [1494, 793] width 53 height 14
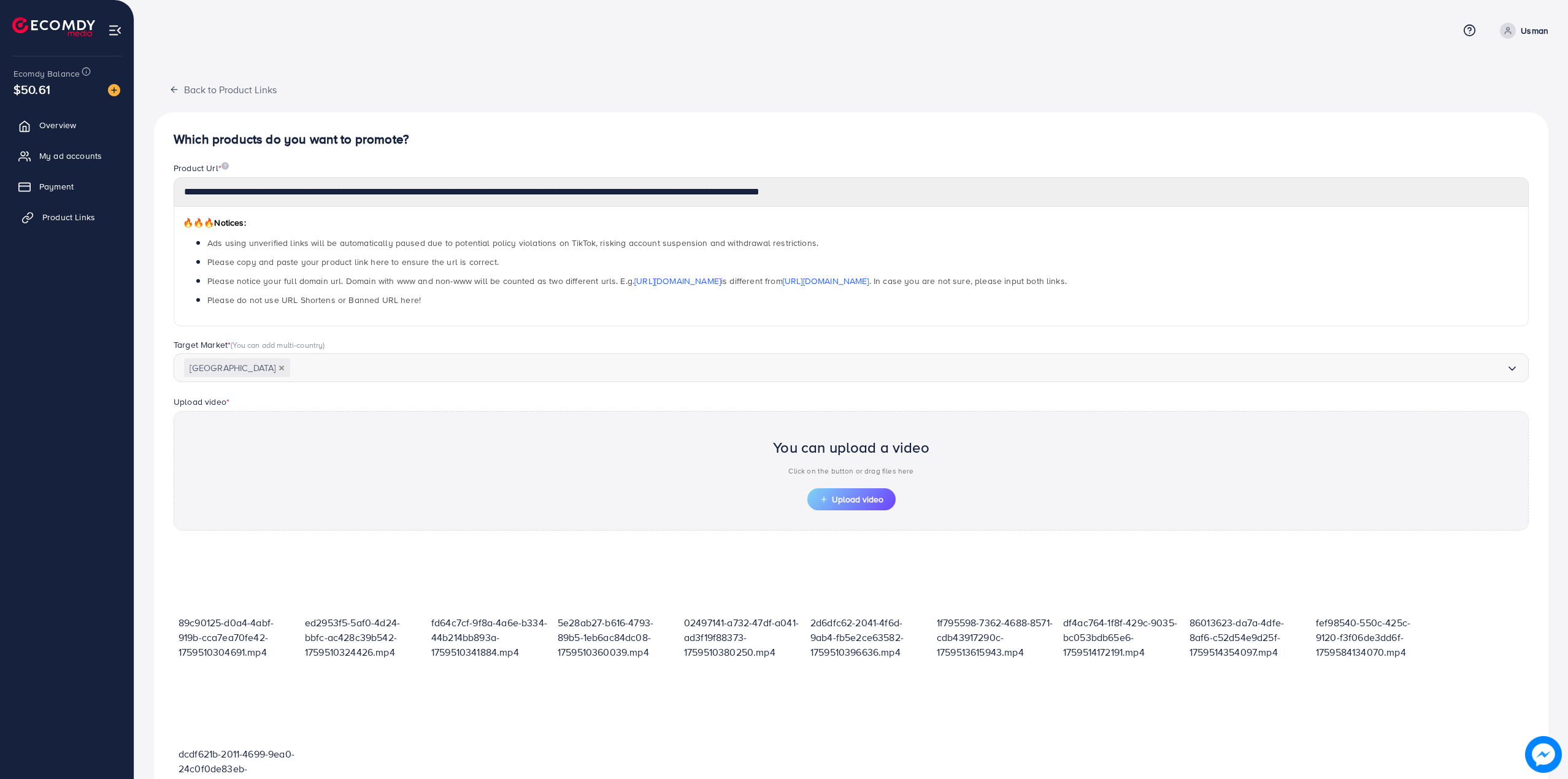
click at [76, 217] on span "Product Links" at bounding box center [69, 217] width 53 height 12
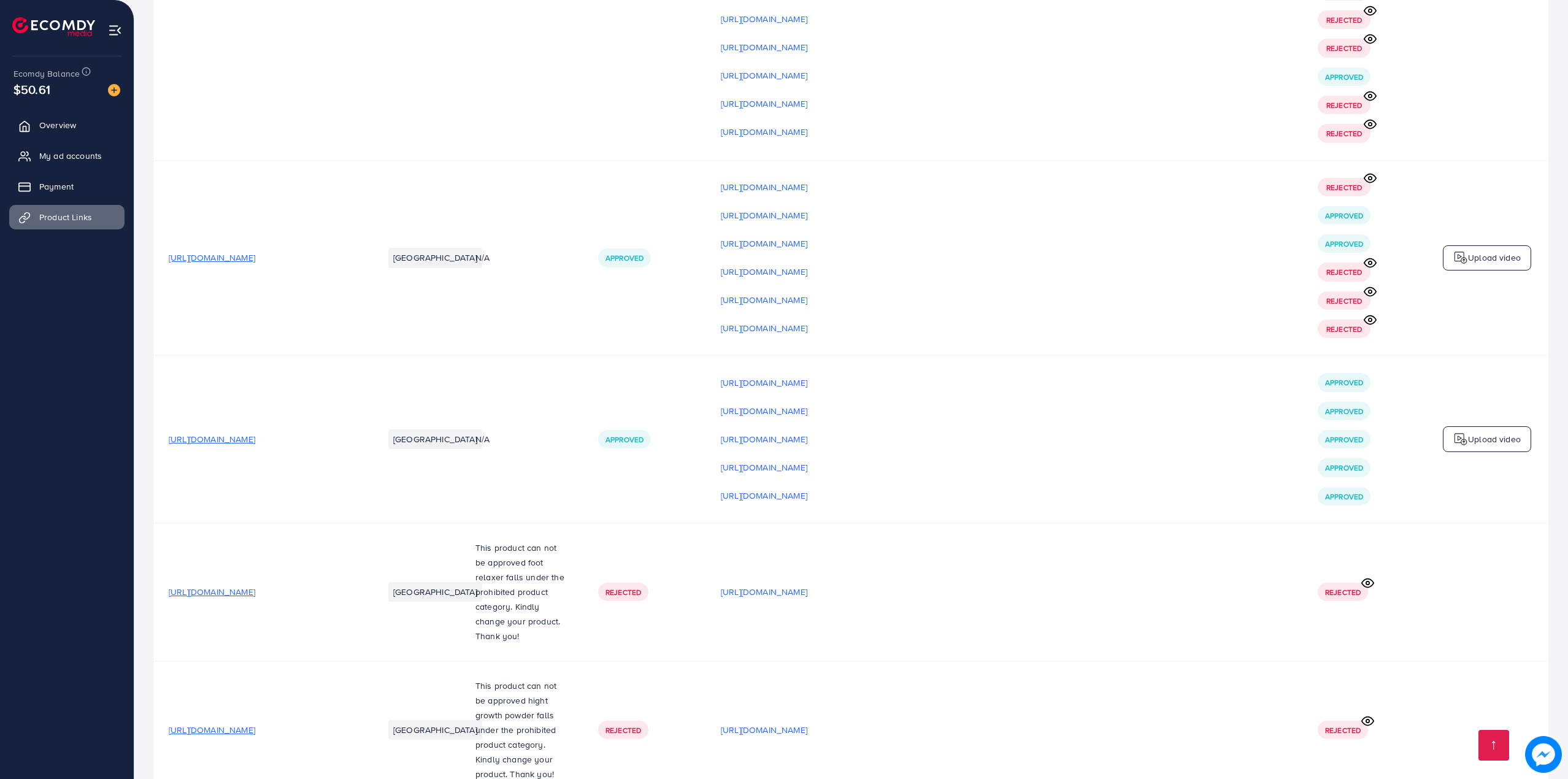
scroll to position [19104, 0]
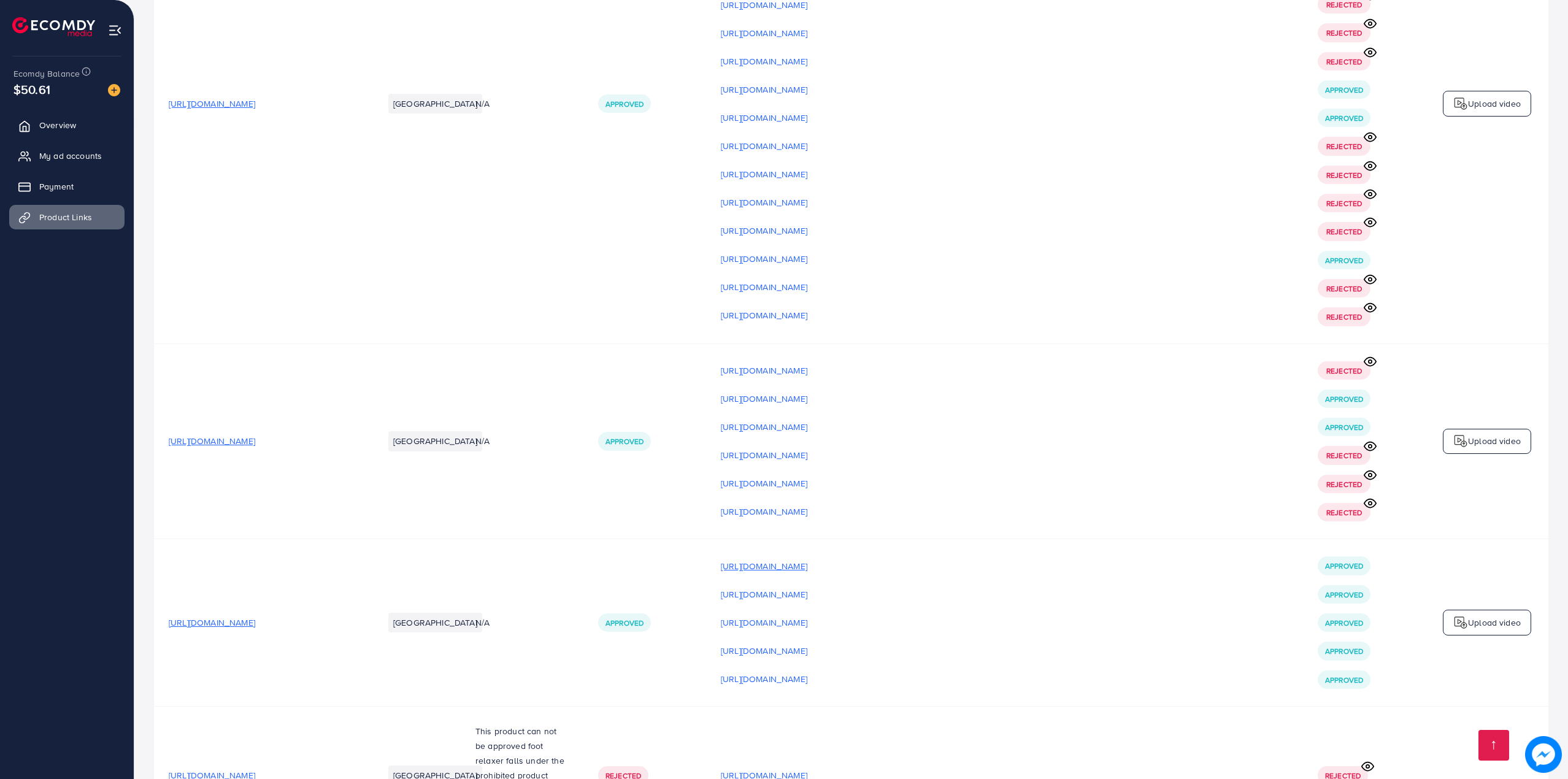
click at [807, 559] on p "https://files.ecomdy.com/videos/61cecab5-d8f3-4151-a84b-e2a7e9d75645-1759336755…" at bounding box center [764, 565] width 86 height 14
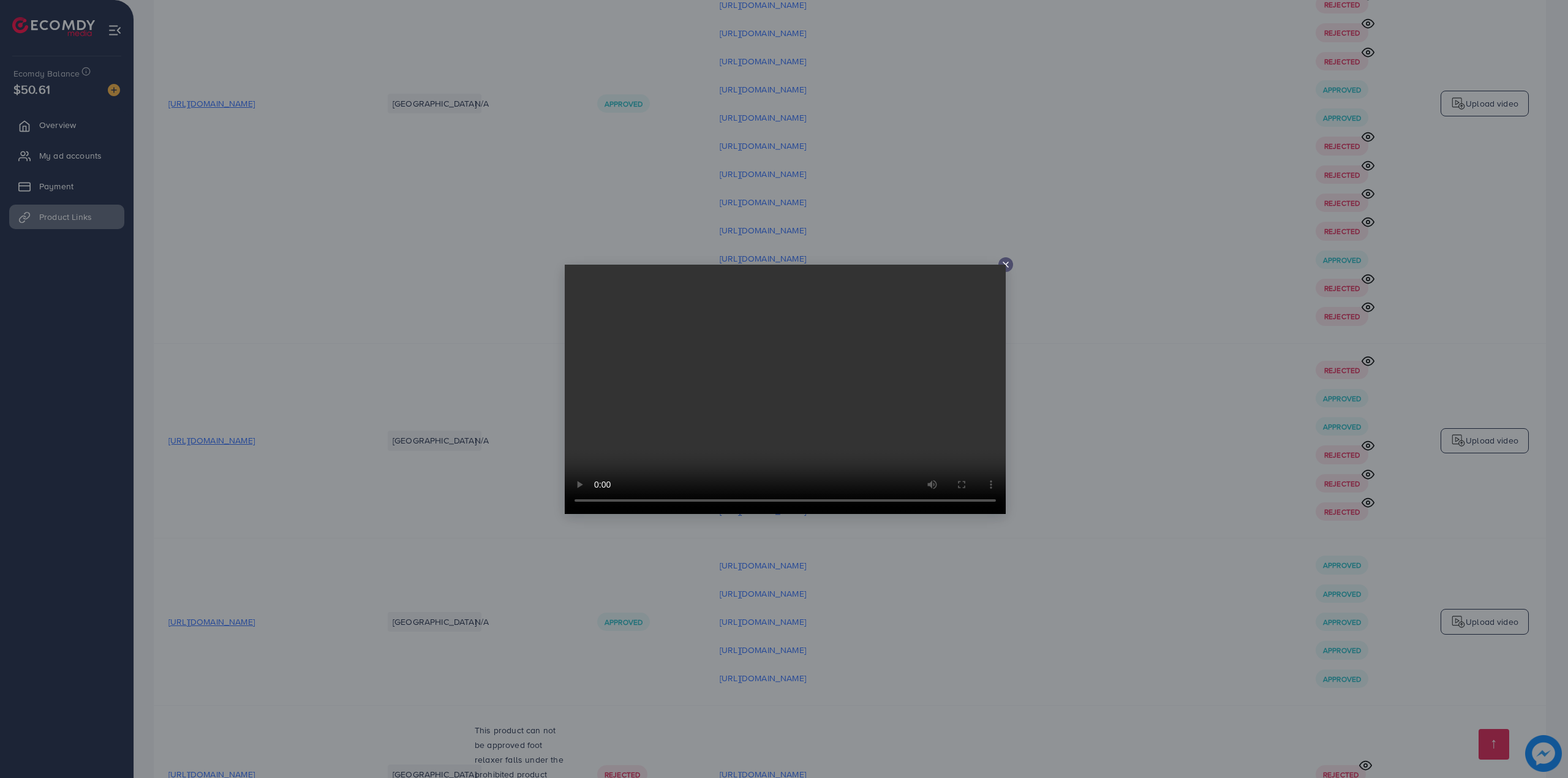
click at [1168, 422] on div at bounding box center [784, 389] width 1568 height 778
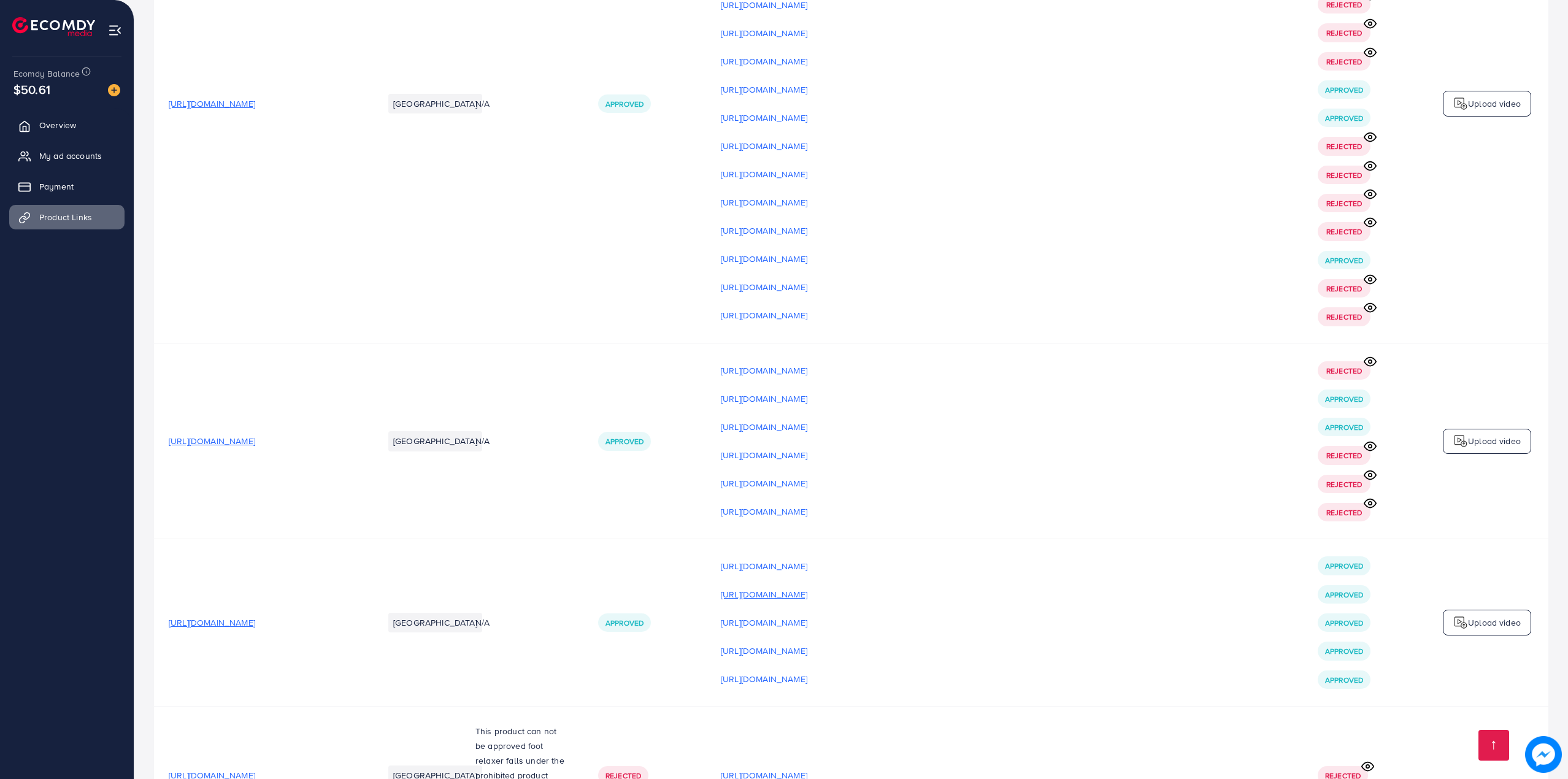
click at [807, 587] on p "https://files.ecomdy.com/videos/bbb19c6e-8f06-4789-8f76-cf013a95282a-1759510435…" at bounding box center [764, 593] width 86 height 14
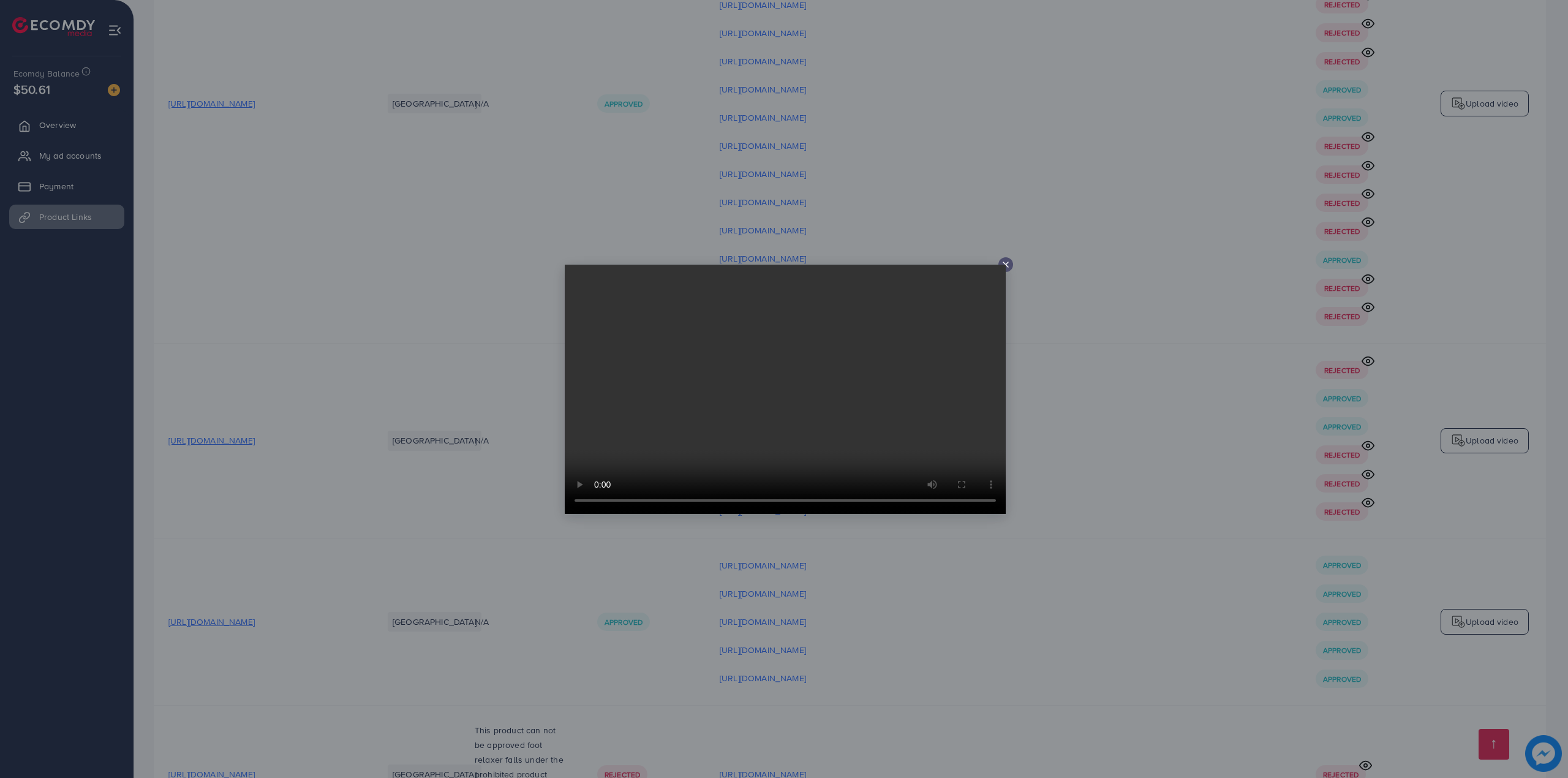
click at [1148, 455] on div at bounding box center [784, 389] width 1568 height 778
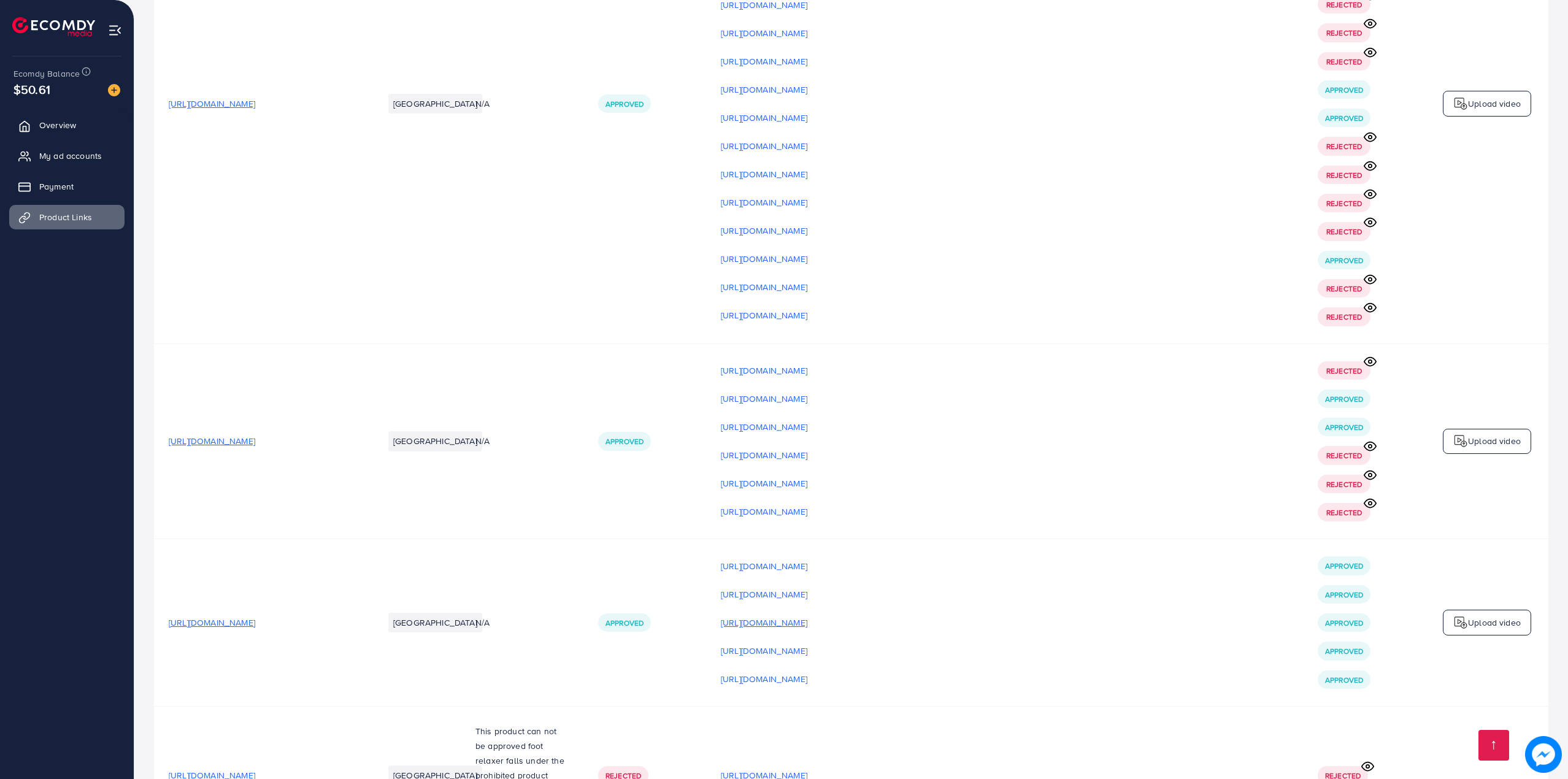
click at [807, 615] on p "https://files.ecomdy.com/videos/37a5a760-005d-448f-aa0e-2b780f965b02-1759510452…" at bounding box center [764, 622] width 86 height 14
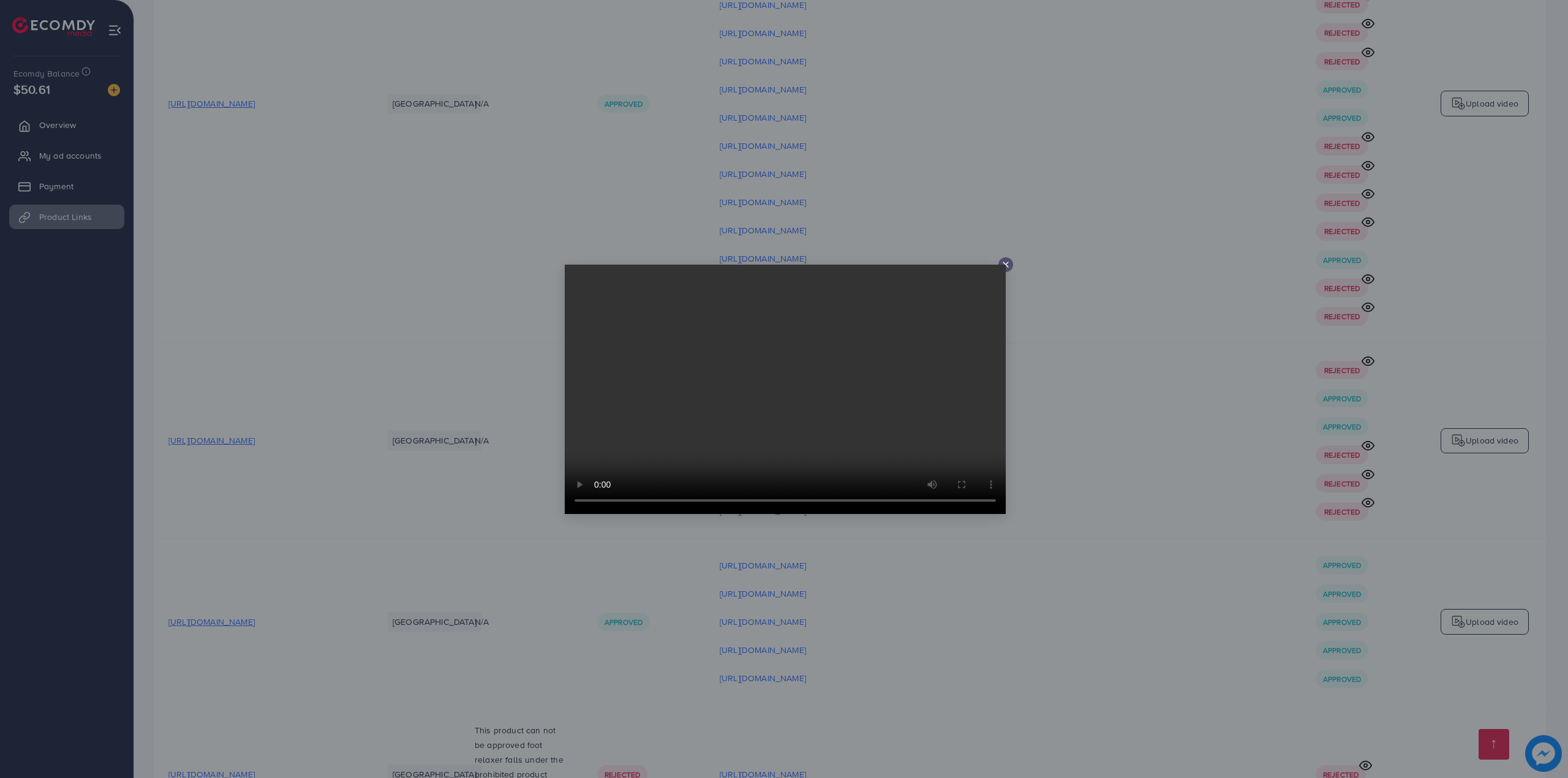
click at [1081, 457] on div at bounding box center [784, 389] width 1568 height 778
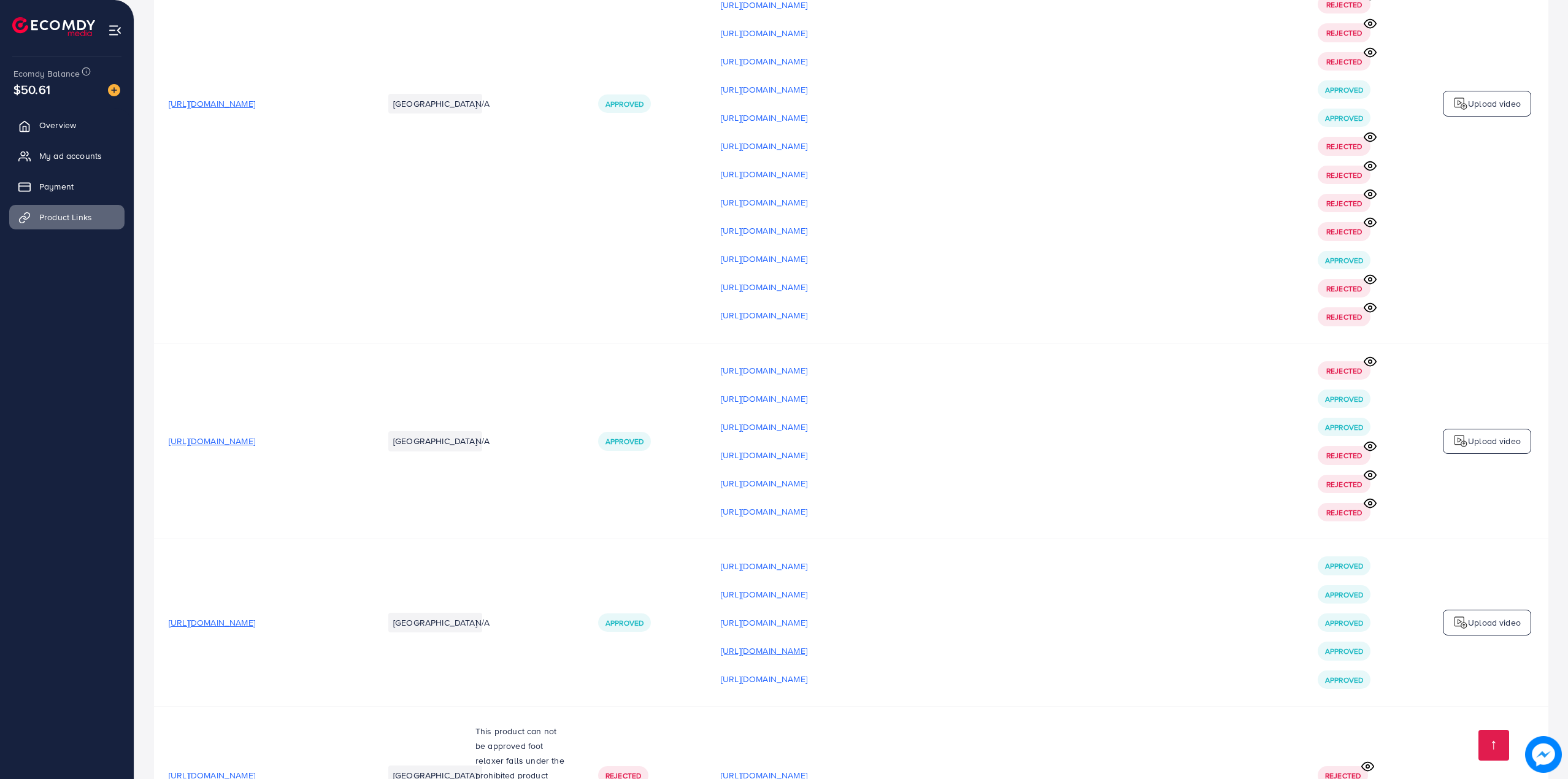
click at [807, 643] on p "https://files.ecomdy.com/videos/14603aa4-d54e-4b44-bb5f-57cf3e0687e5-1759510477…" at bounding box center [764, 650] width 86 height 14
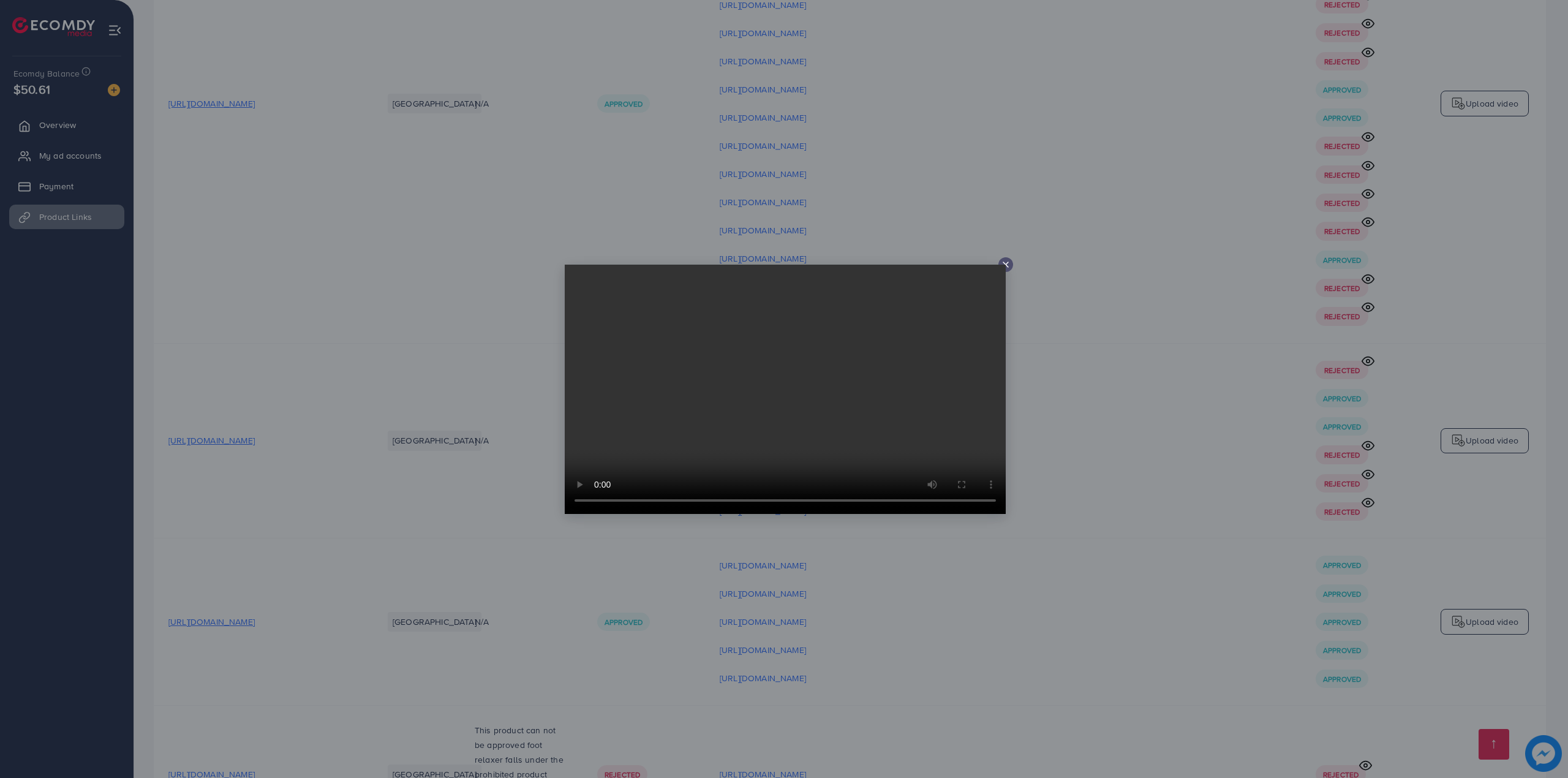
click at [1079, 480] on div at bounding box center [784, 389] width 1568 height 778
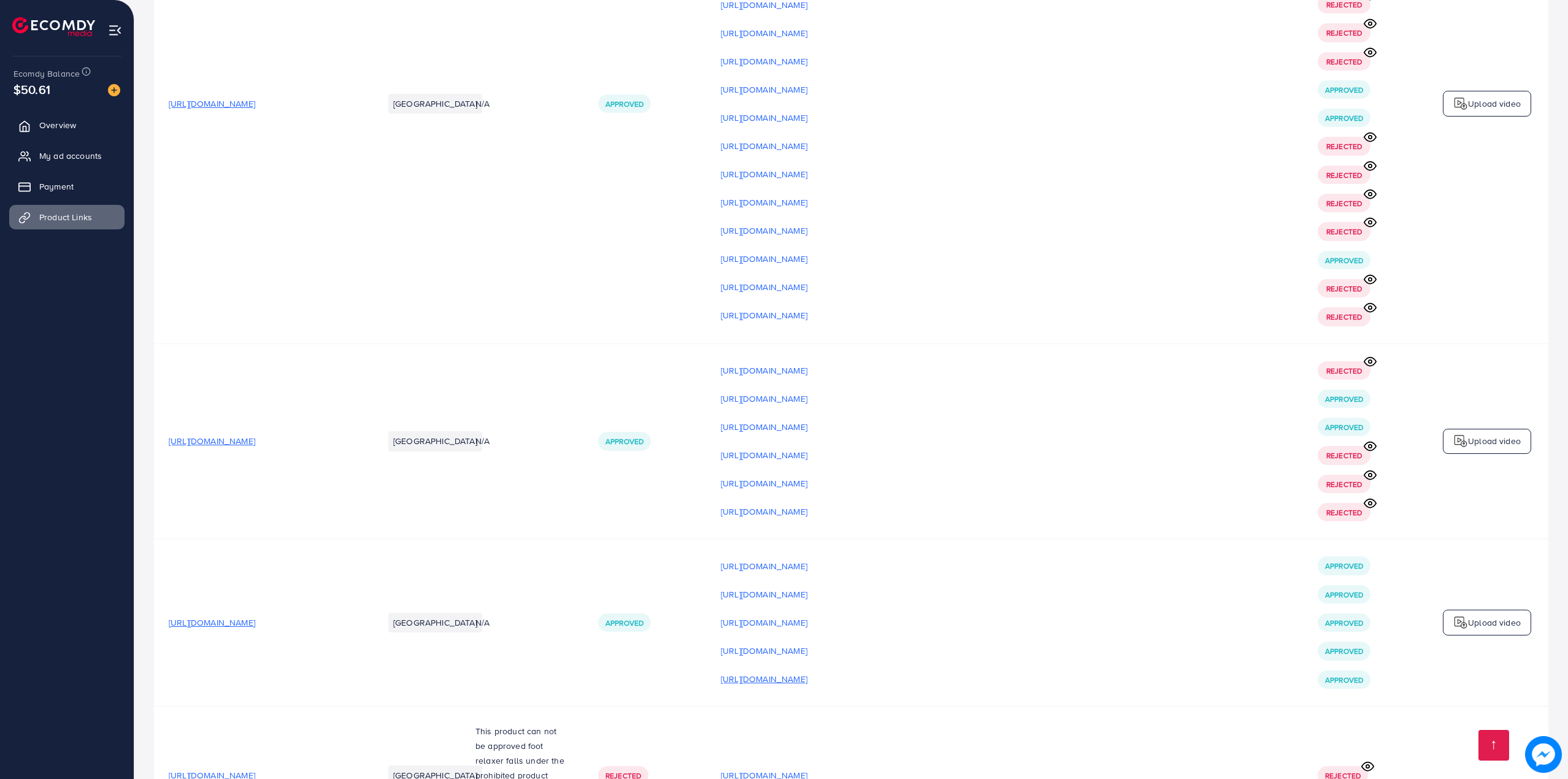
click at [807, 671] on p "https://files.ecomdy.com/videos/c1d87e65-384b-4bb8-9e50-89703348bee1-1759510506…" at bounding box center [764, 678] width 86 height 14
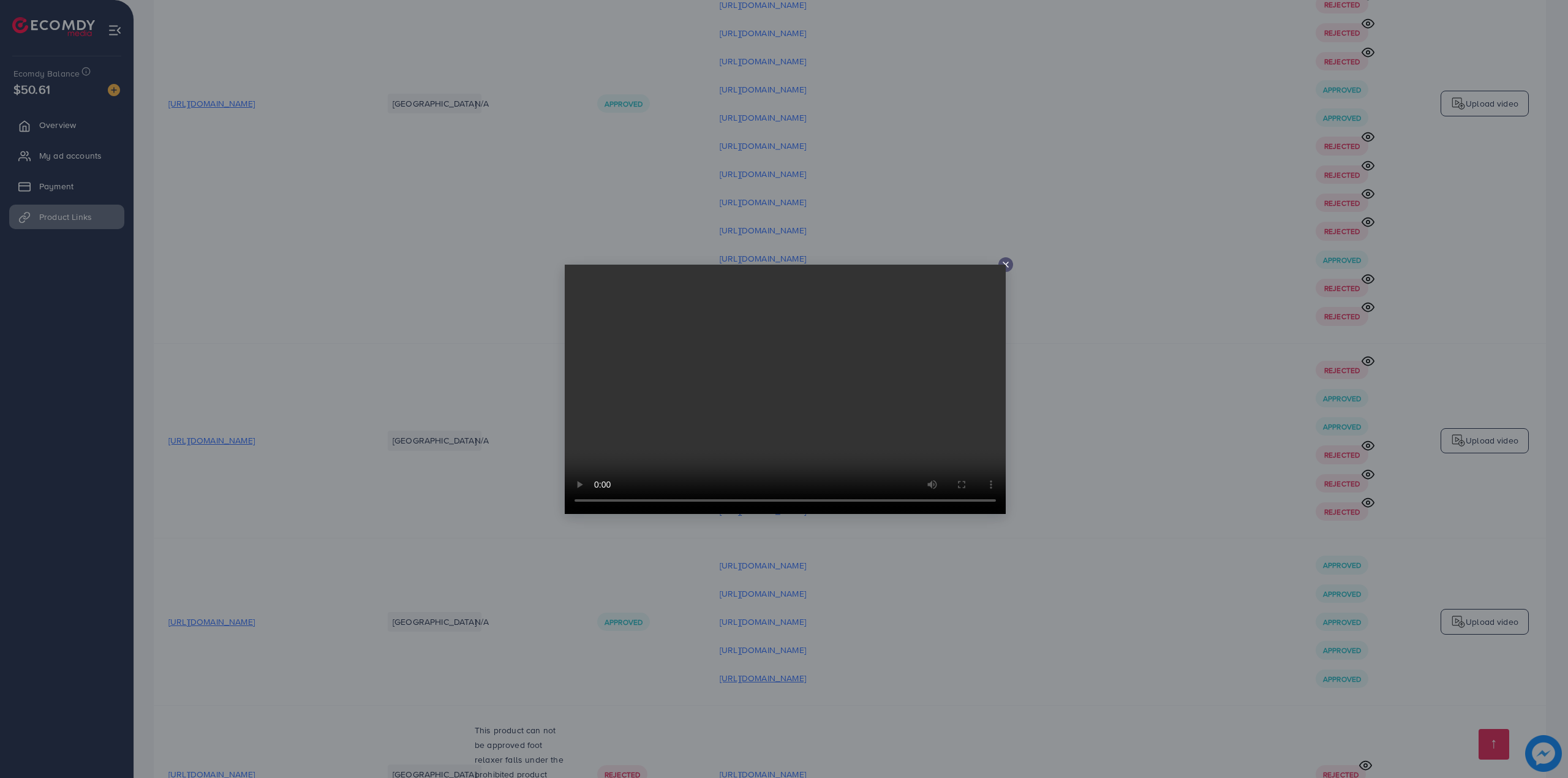
click at [1050, 491] on div at bounding box center [784, 389] width 1568 height 778
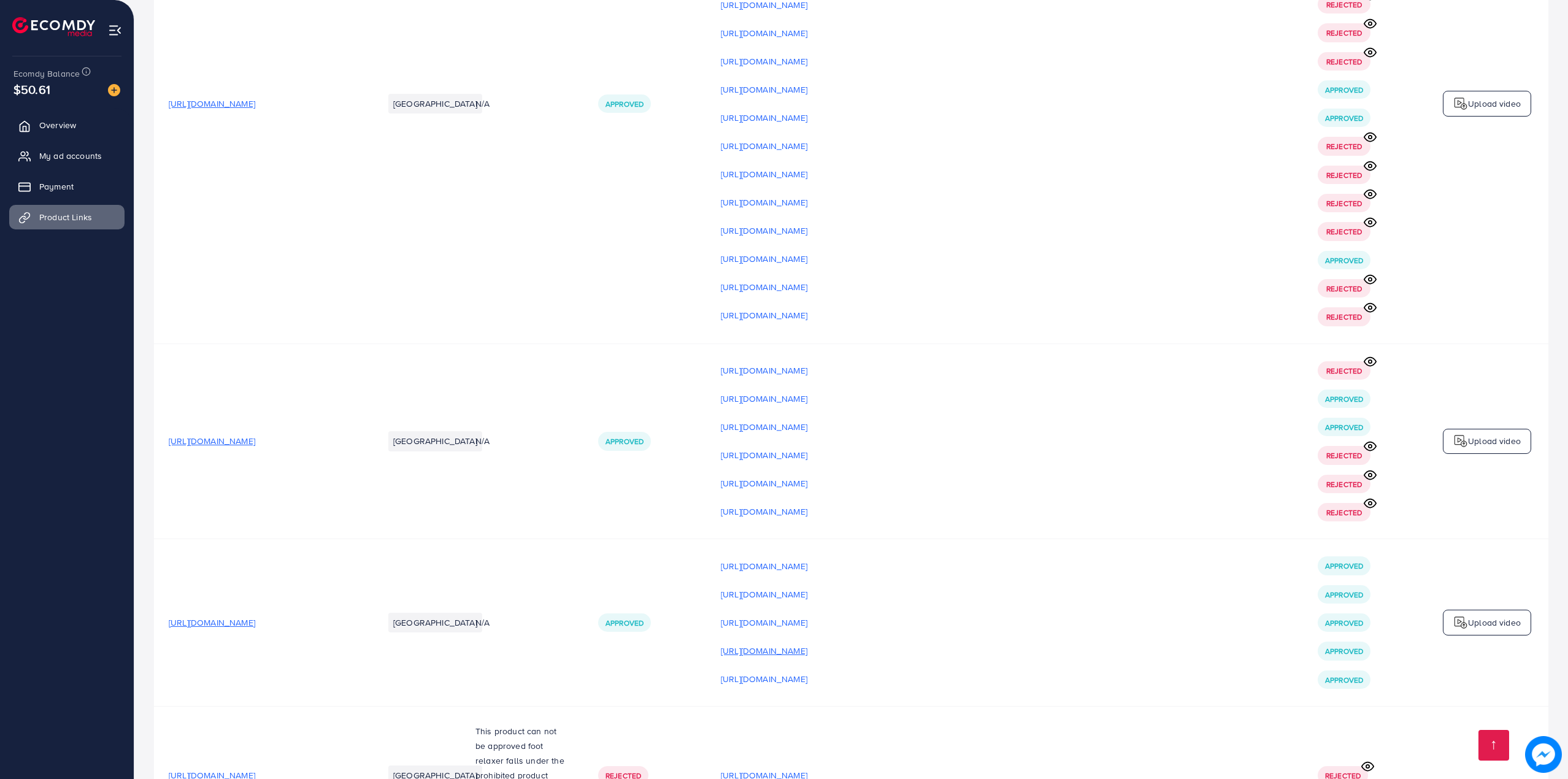
click at [807, 643] on p "https://files.ecomdy.com/videos/14603aa4-d54e-4b44-bb5f-57cf3e0687e5-1759510477…" at bounding box center [764, 650] width 86 height 14
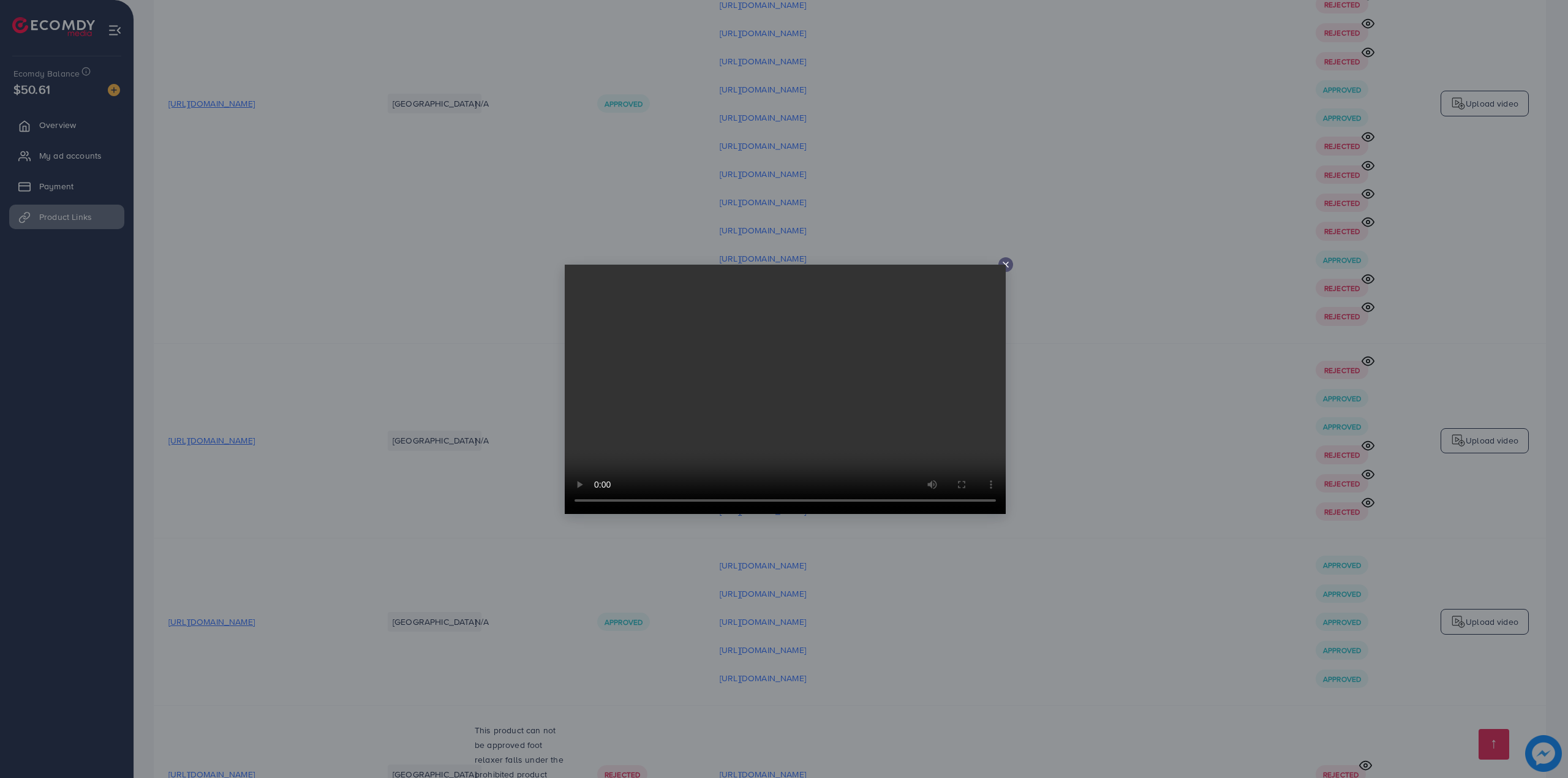
click at [1074, 373] on div at bounding box center [784, 389] width 1568 height 778
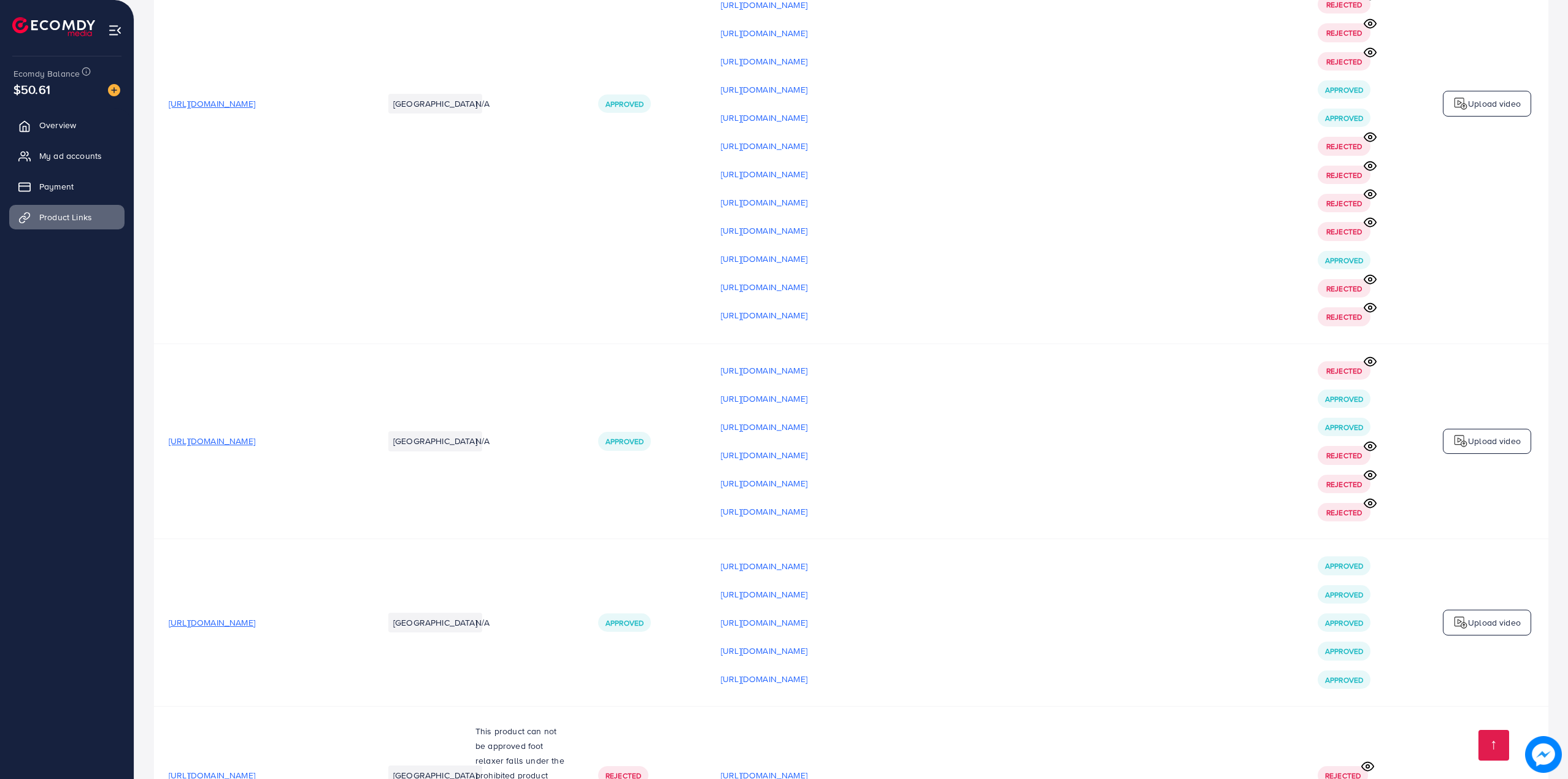
click at [1481, 615] on p "Upload video" at bounding box center [1494, 622] width 53 height 14
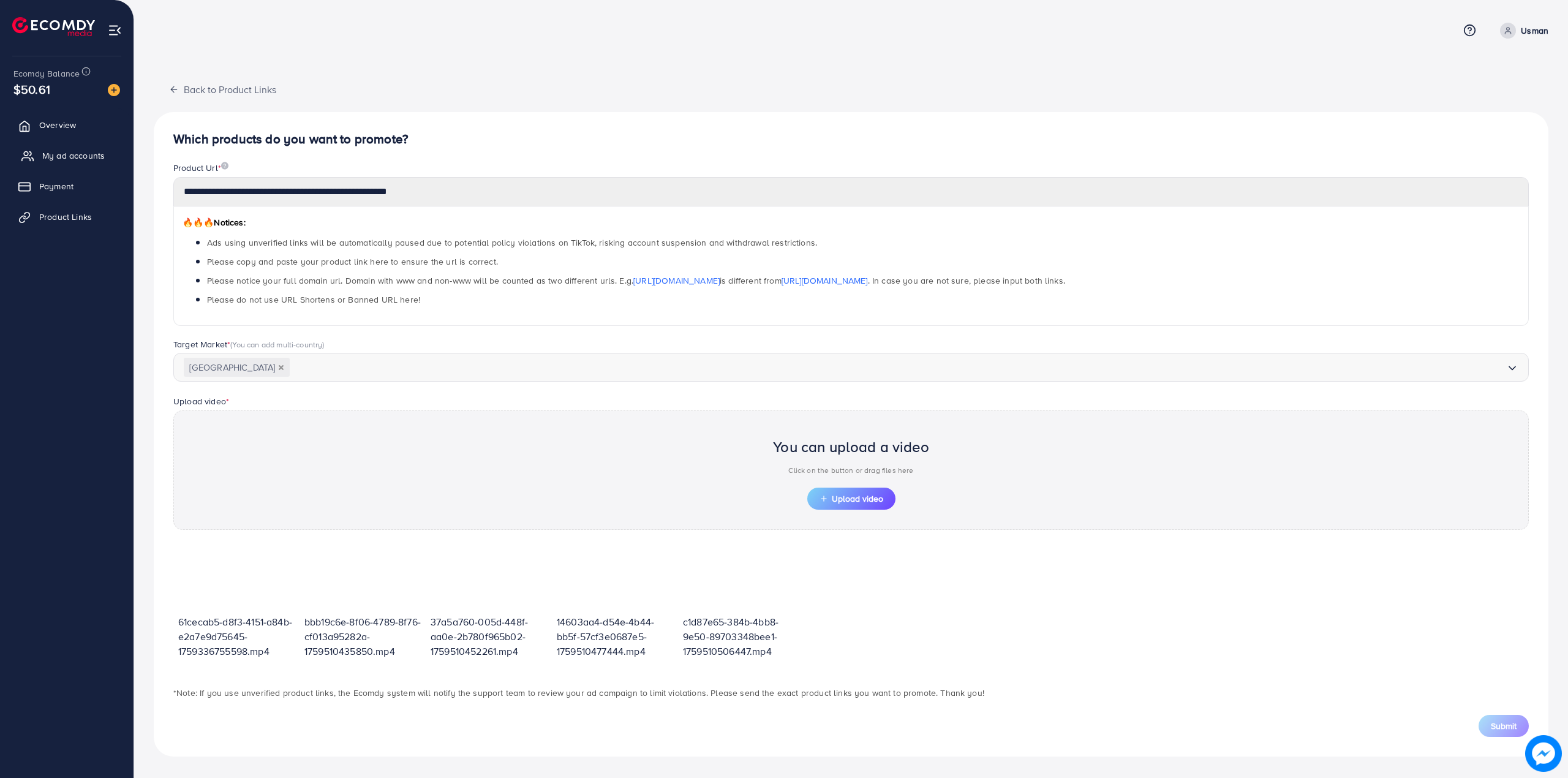
click at [79, 161] on span "My ad accounts" at bounding box center [74, 156] width 63 height 12
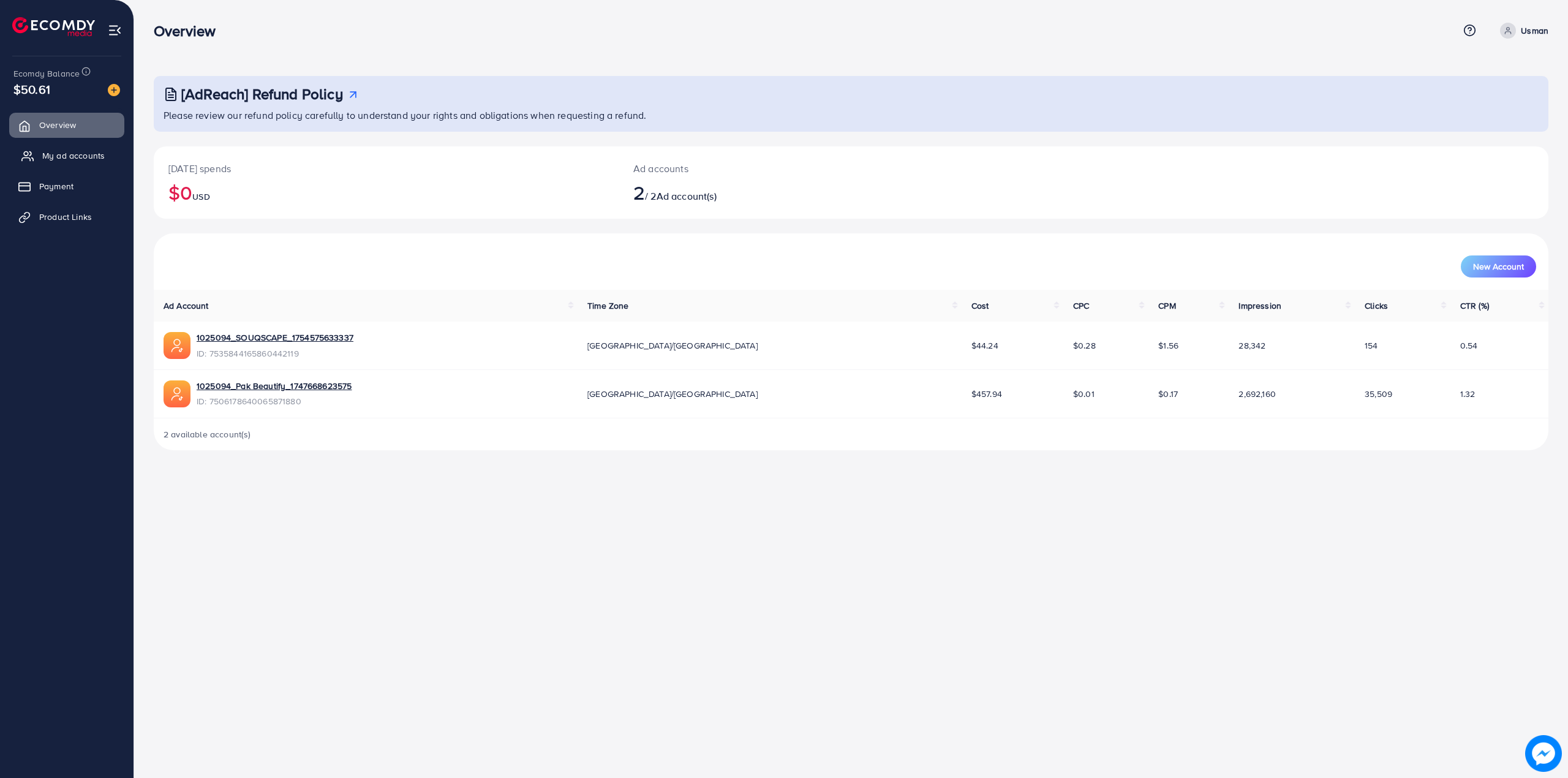
click at [47, 146] on link "My ad accounts" at bounding box center [67, 155] width 115 height 25
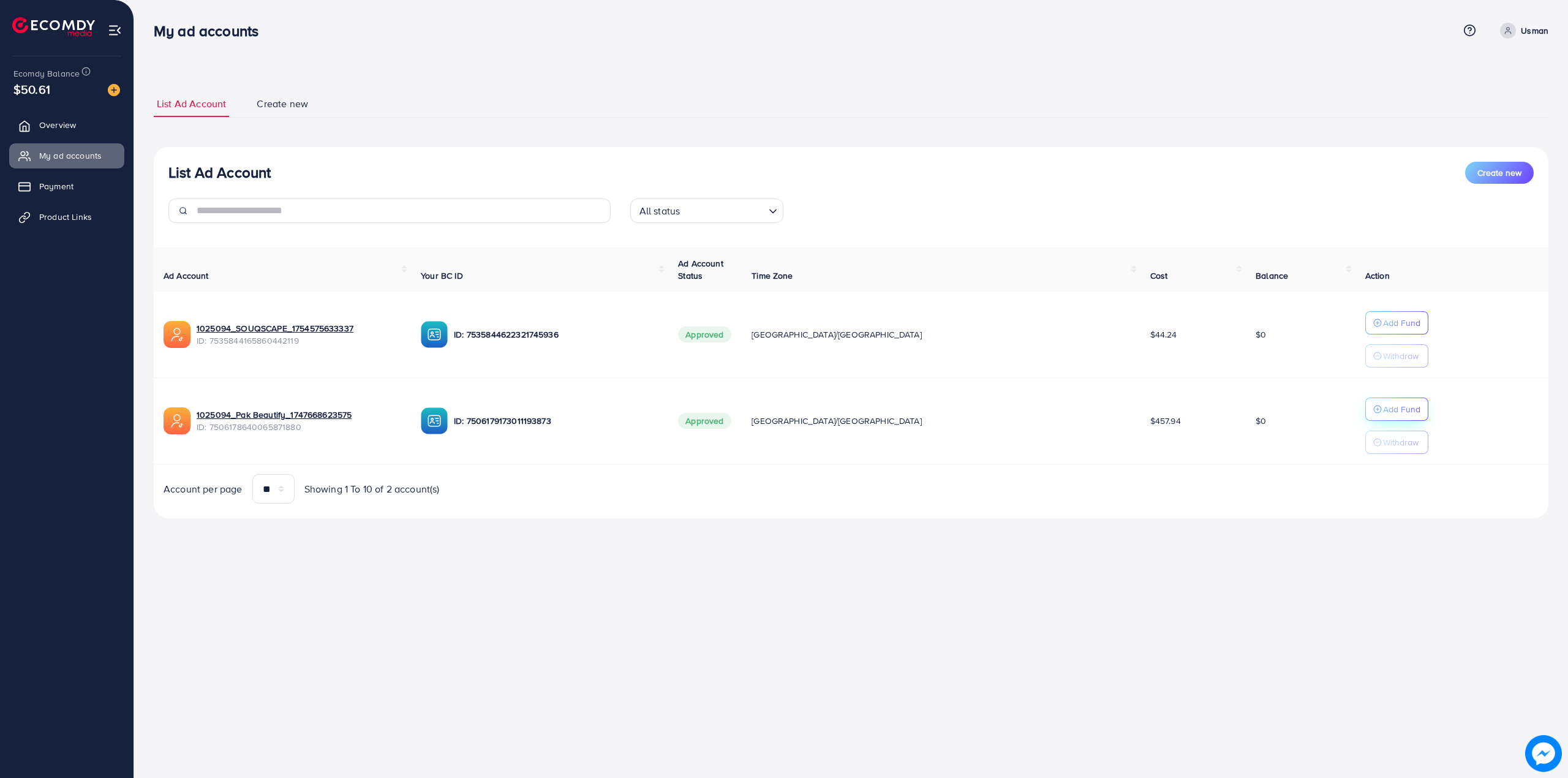
click at [1383, 413] on p "Add Fund" at bounding box center [1402, 409] width 37 height 14
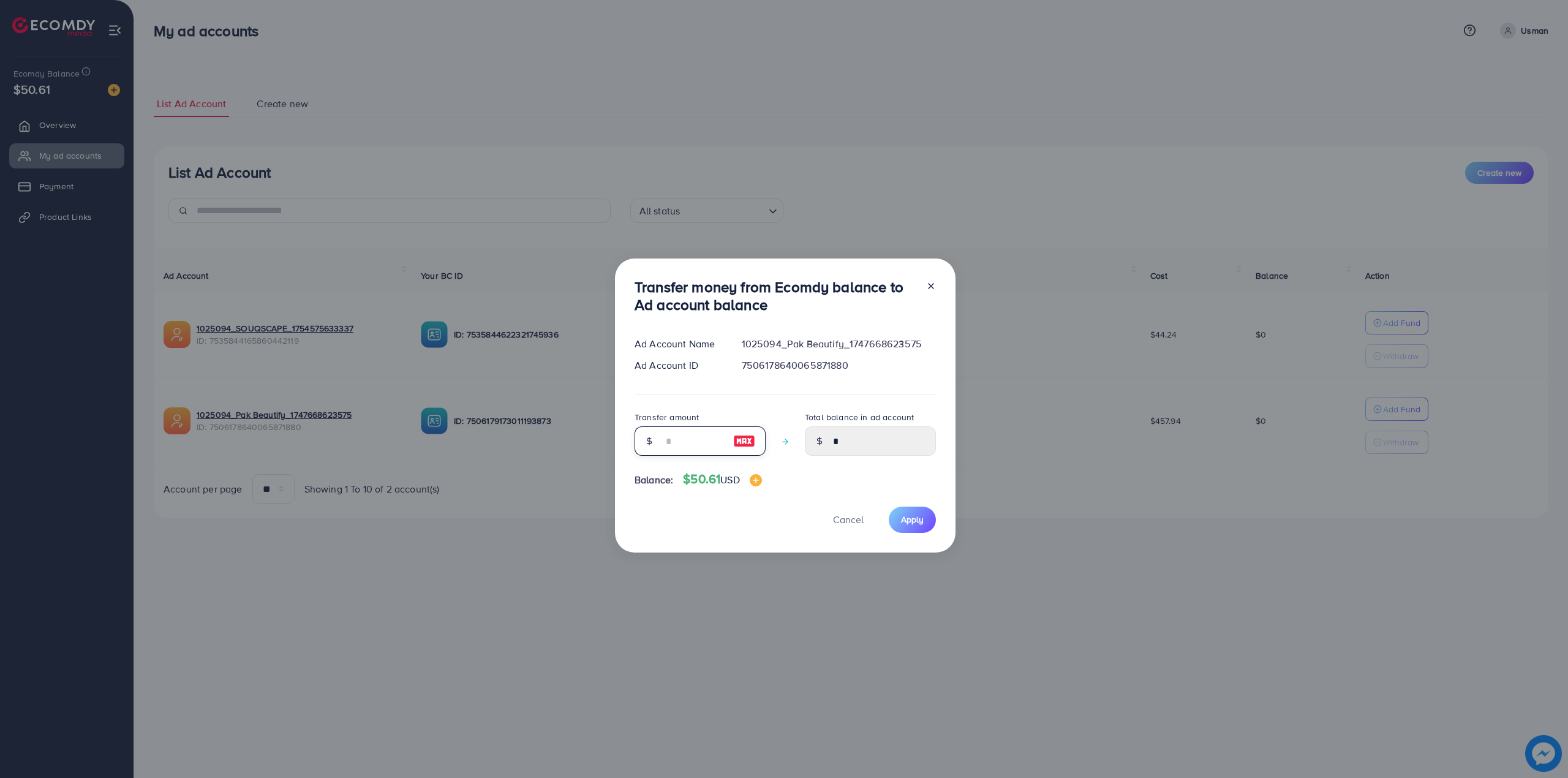
click at [704, 449] on input "number" at bounding box center [693, 441] width 61 height 30
type input "*"
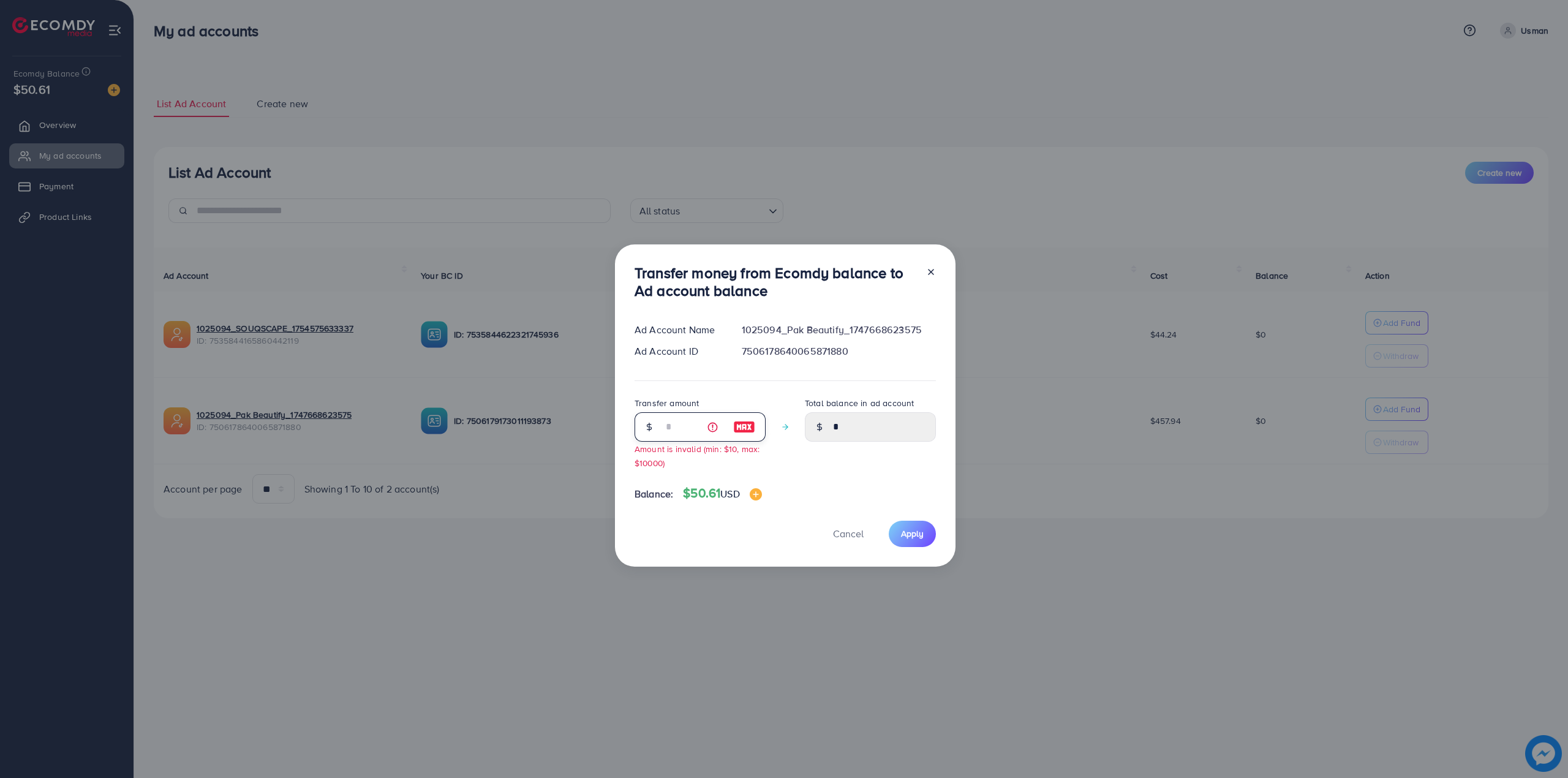
type input "****"
type input "**"
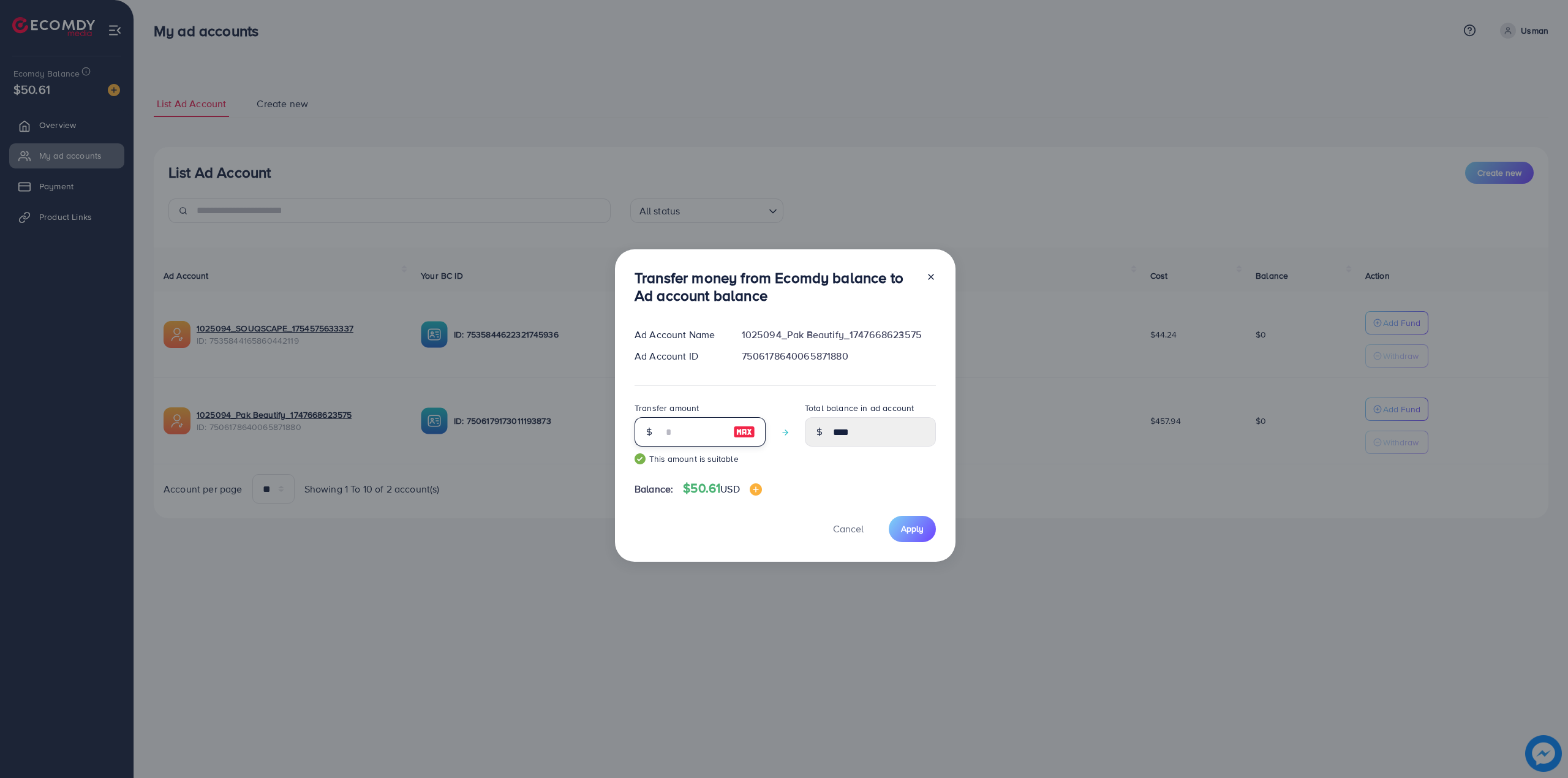
type input "*****"
type input "**"
click at [903, 528] on span "Apply" at bounding box center [912, 528] width 23 height 12
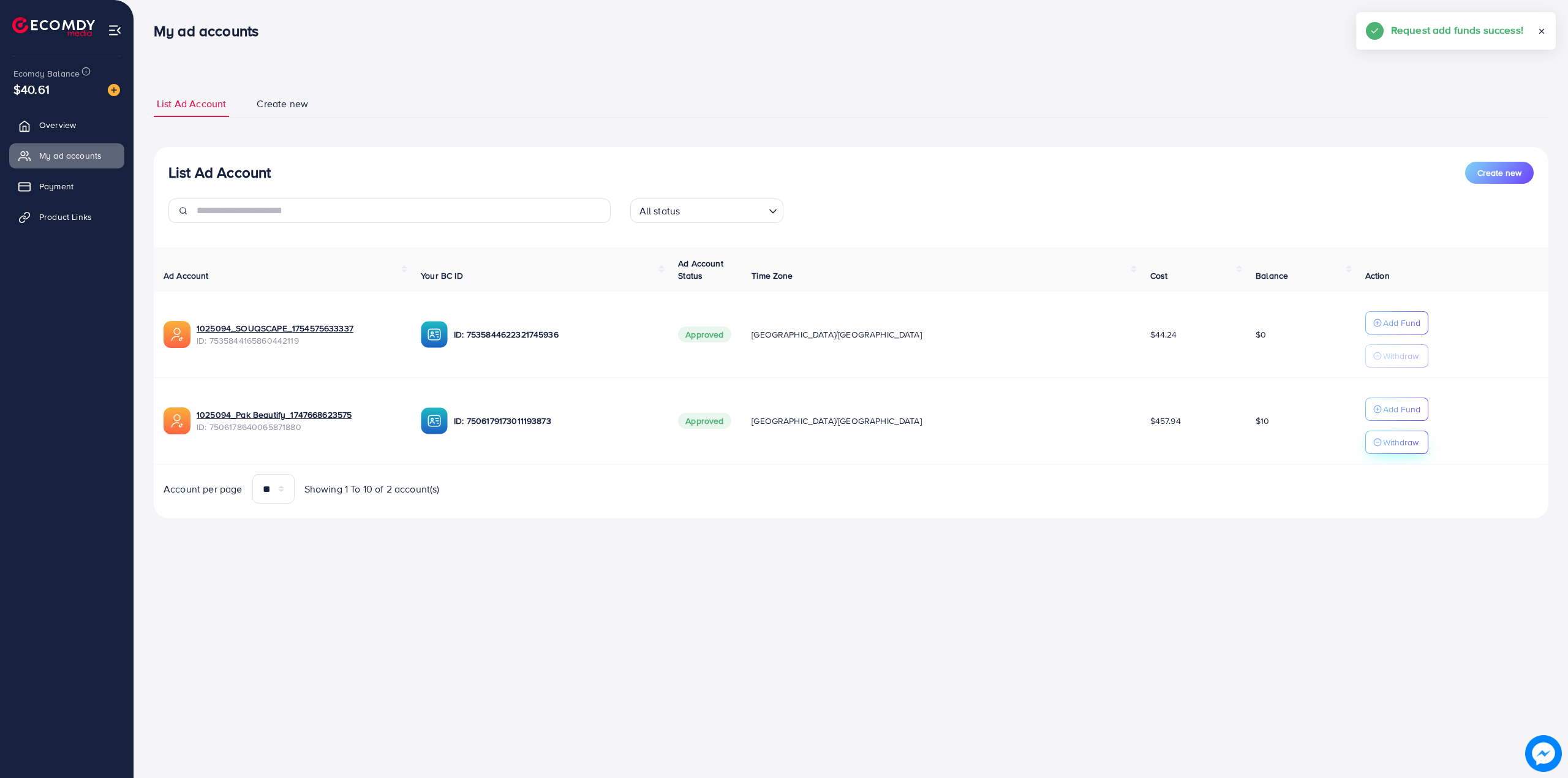
click at [1383, 450] on p "Withdraw" at bounding box center [1401, 442] width 36 height 14
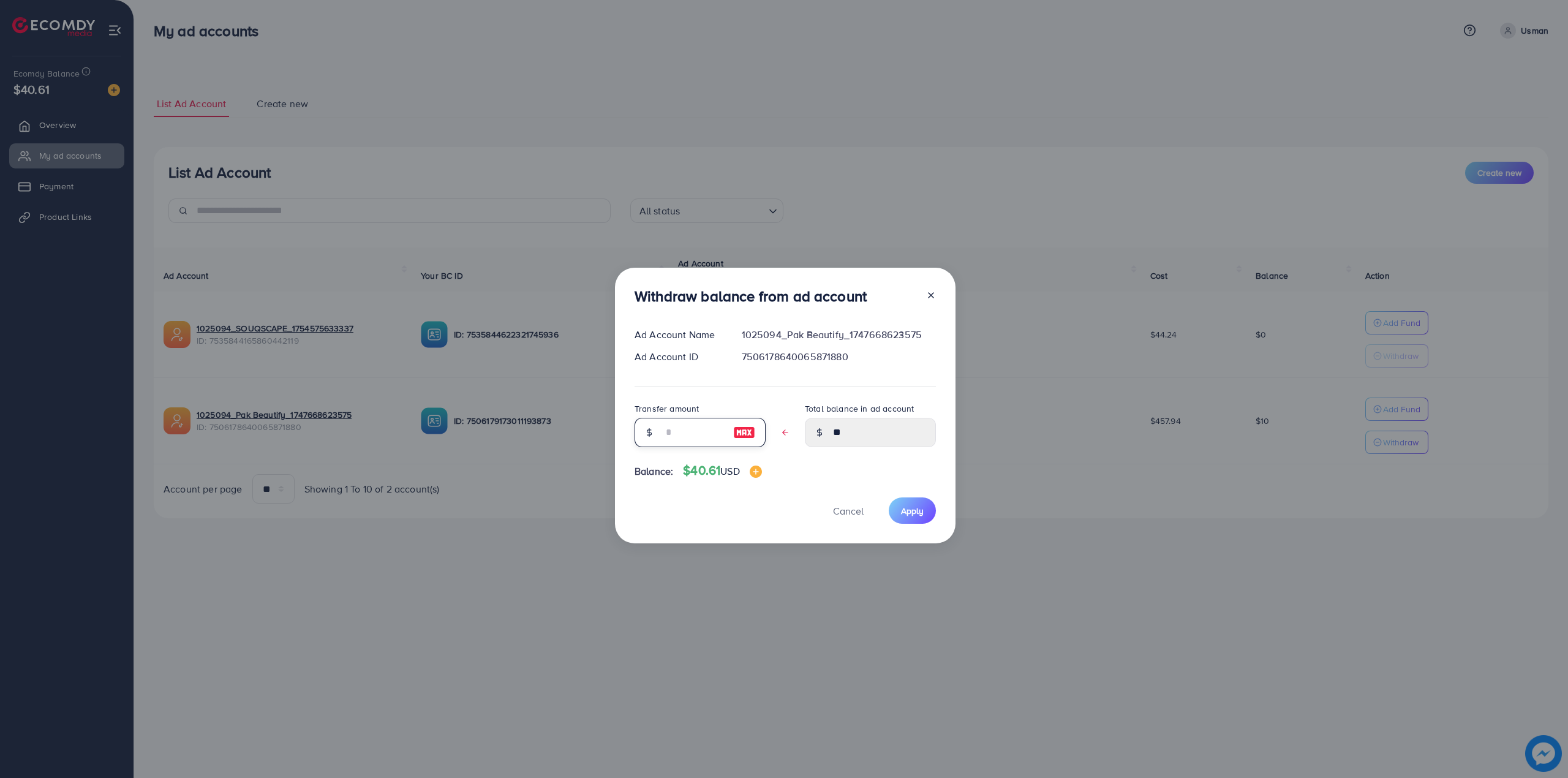
click at [675, 444] on input "text" at bounding box center [693, 432] width 61 height 30
type input "*"
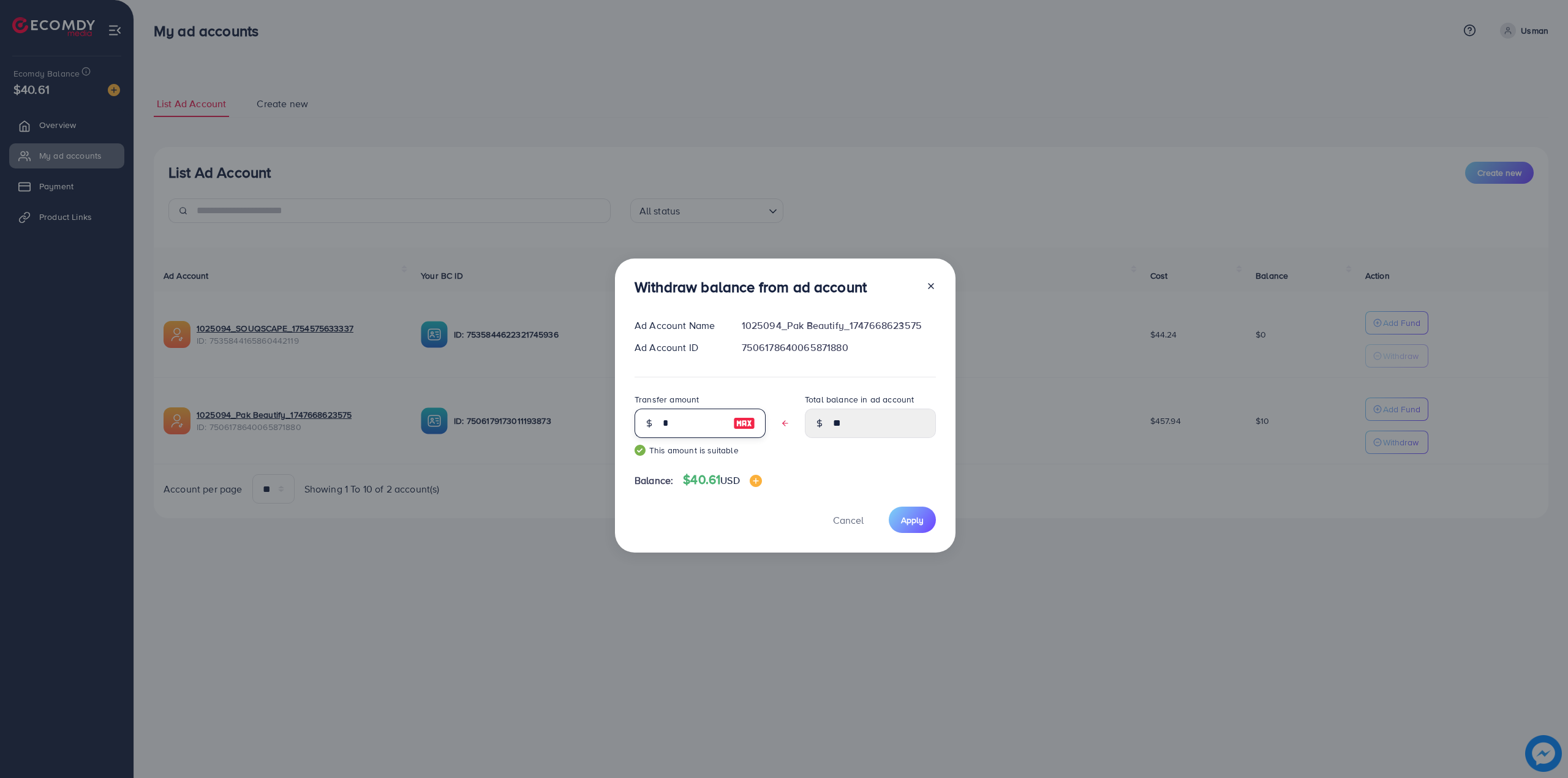
type input "****"
type input "*"
click at [918, 516] on span "Apply" at bounding box center [912, 520] width 23 height 12
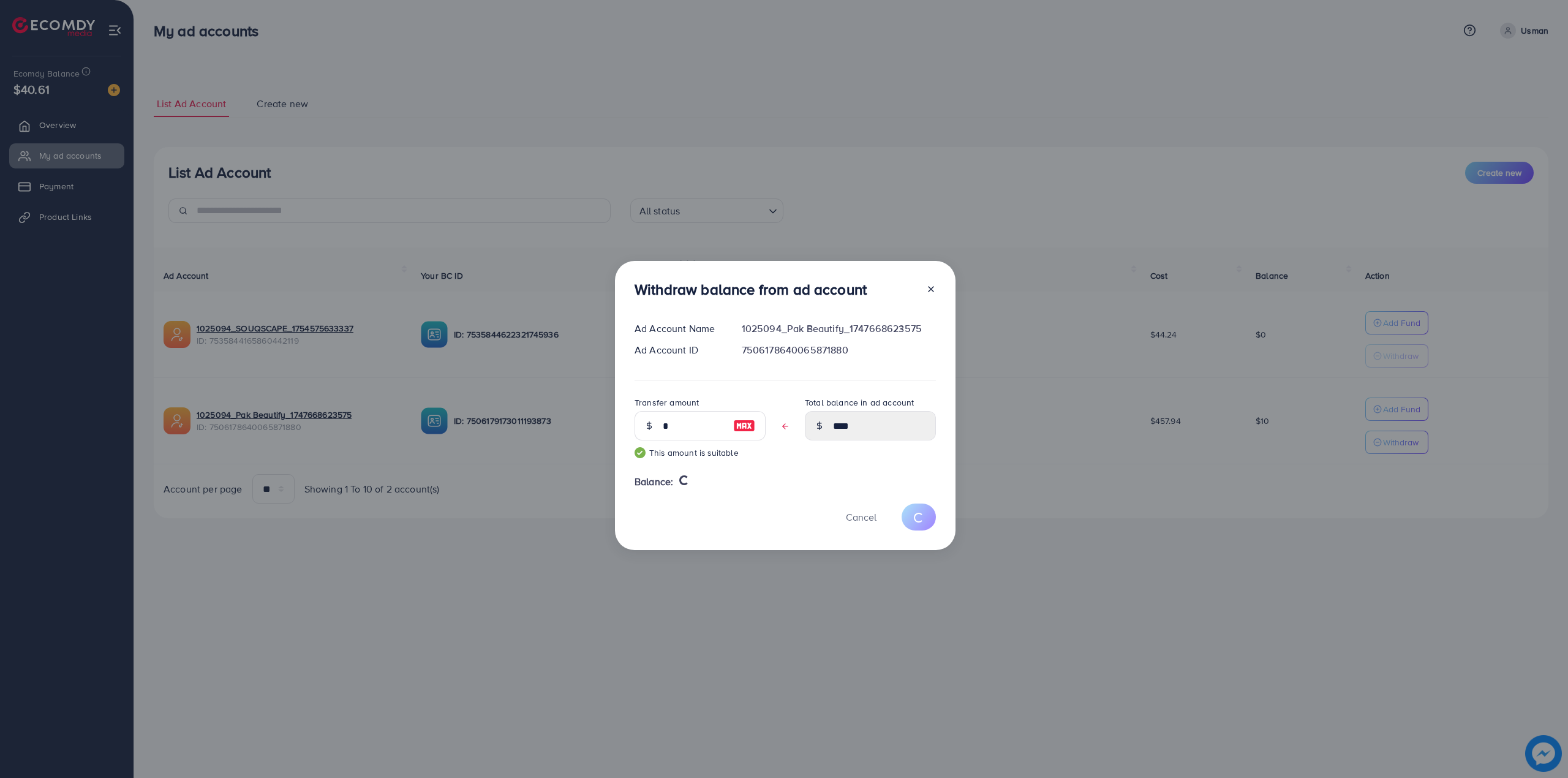
type input "**"
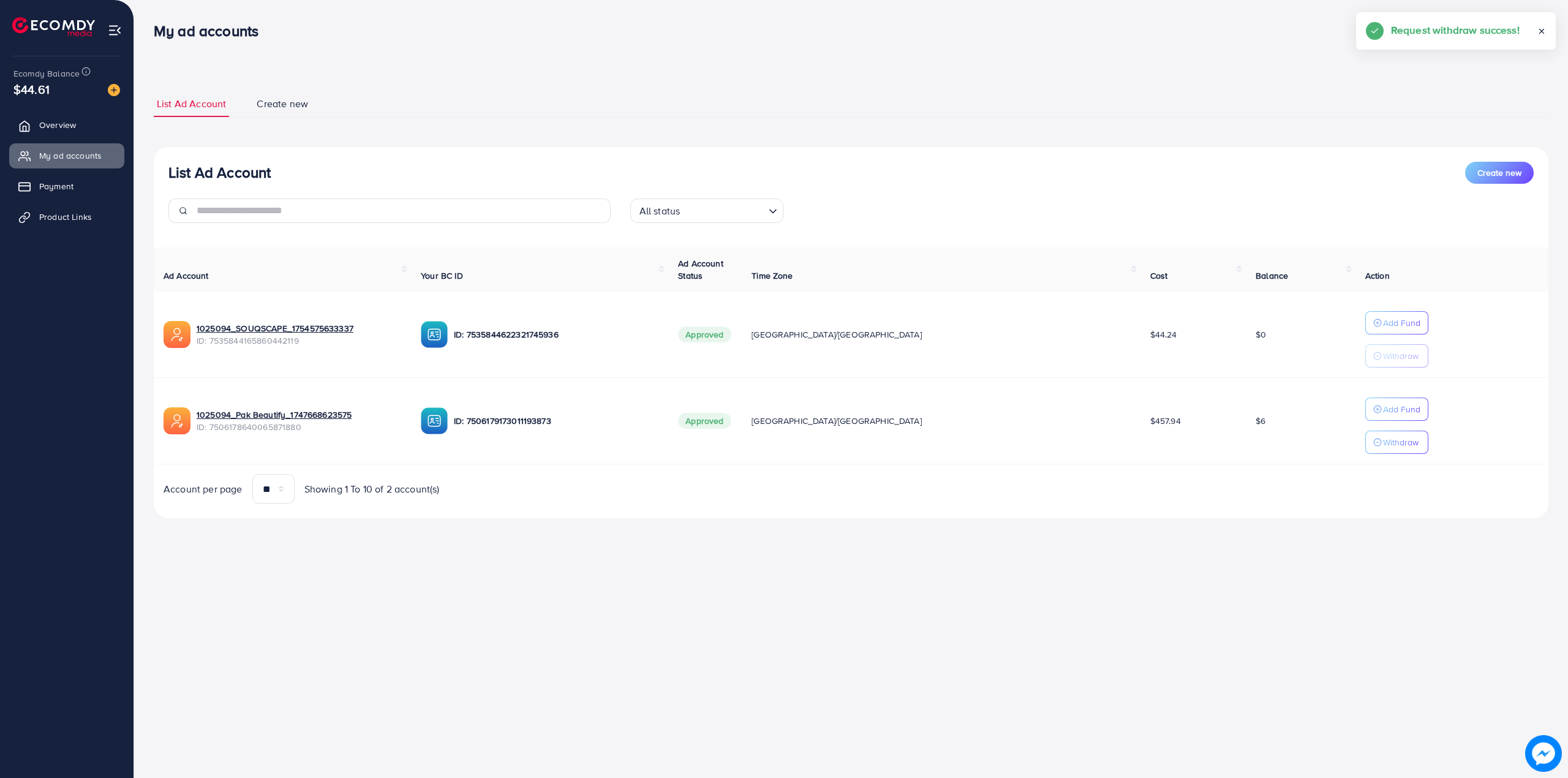
click at [770, 630] on div "My ad accounts Help Center Contact Support Term and policy About Us Usman Profi…" at bounding box center [784, 389] width 1568 height 778
